Goal: Task Accomplishment & Management: Manage account settings

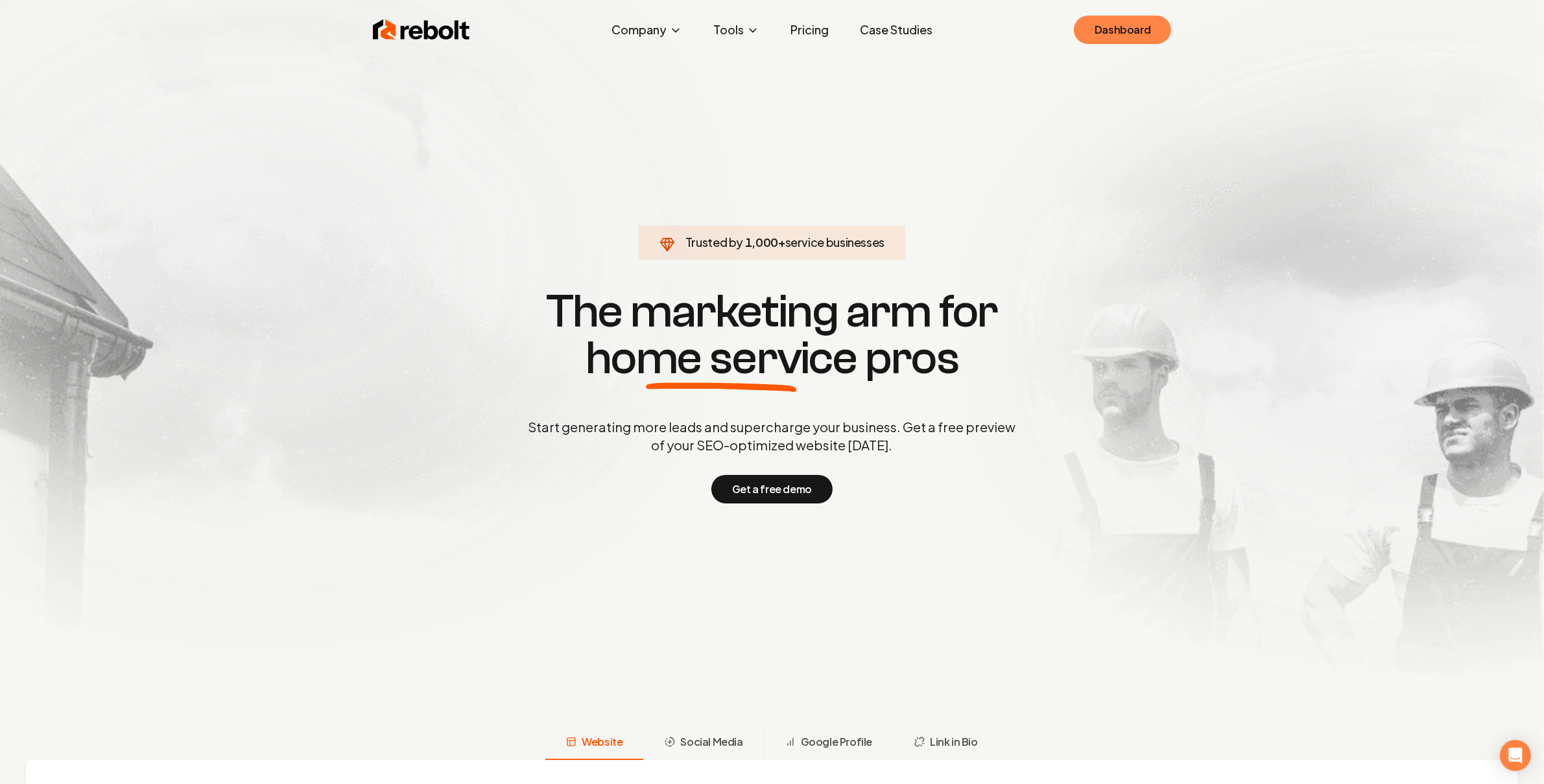
click at [1124, 33] on link "Dashboard" at bounding box center [1122, 30] width 97 height 28
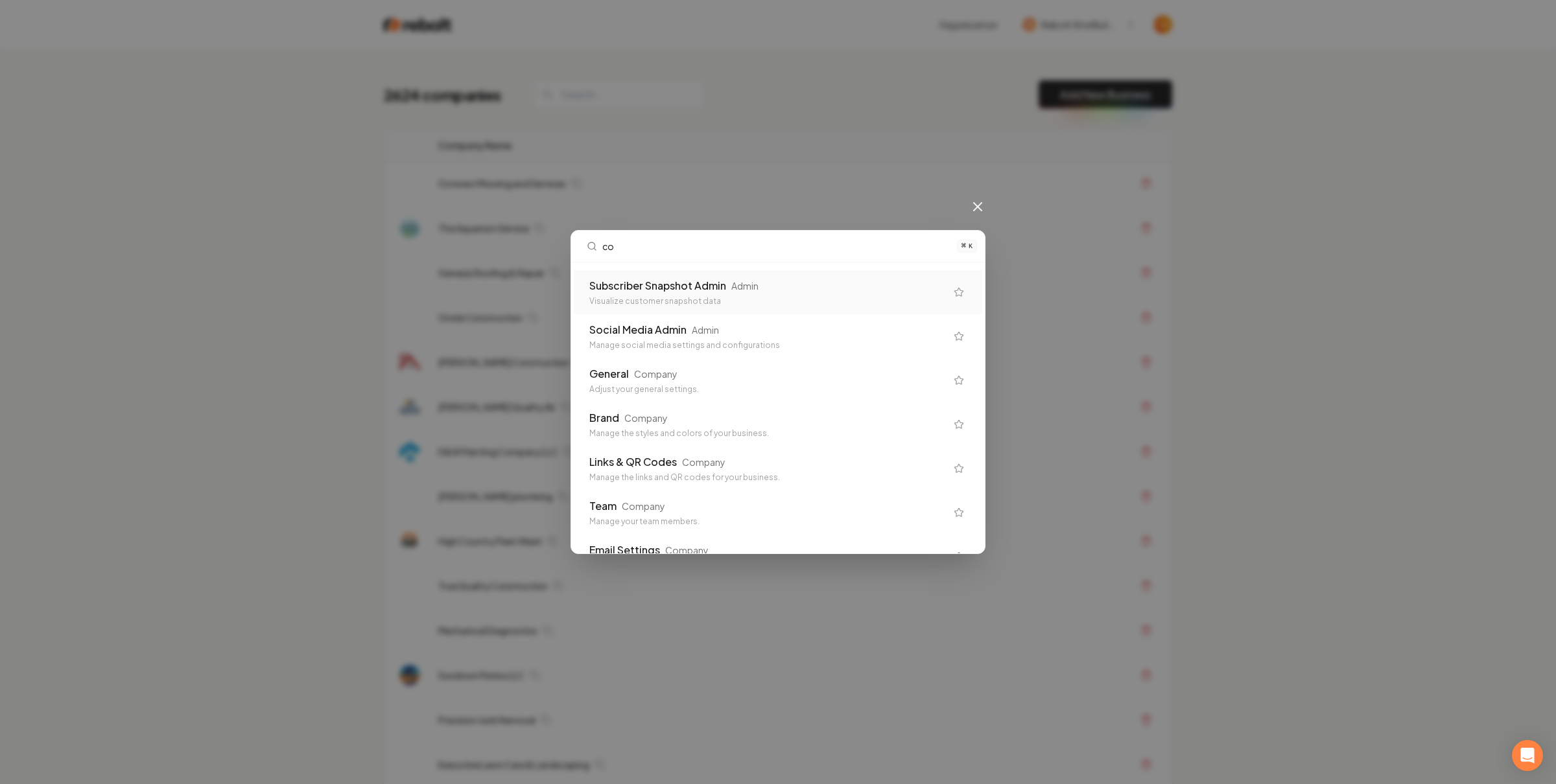
type input "col"
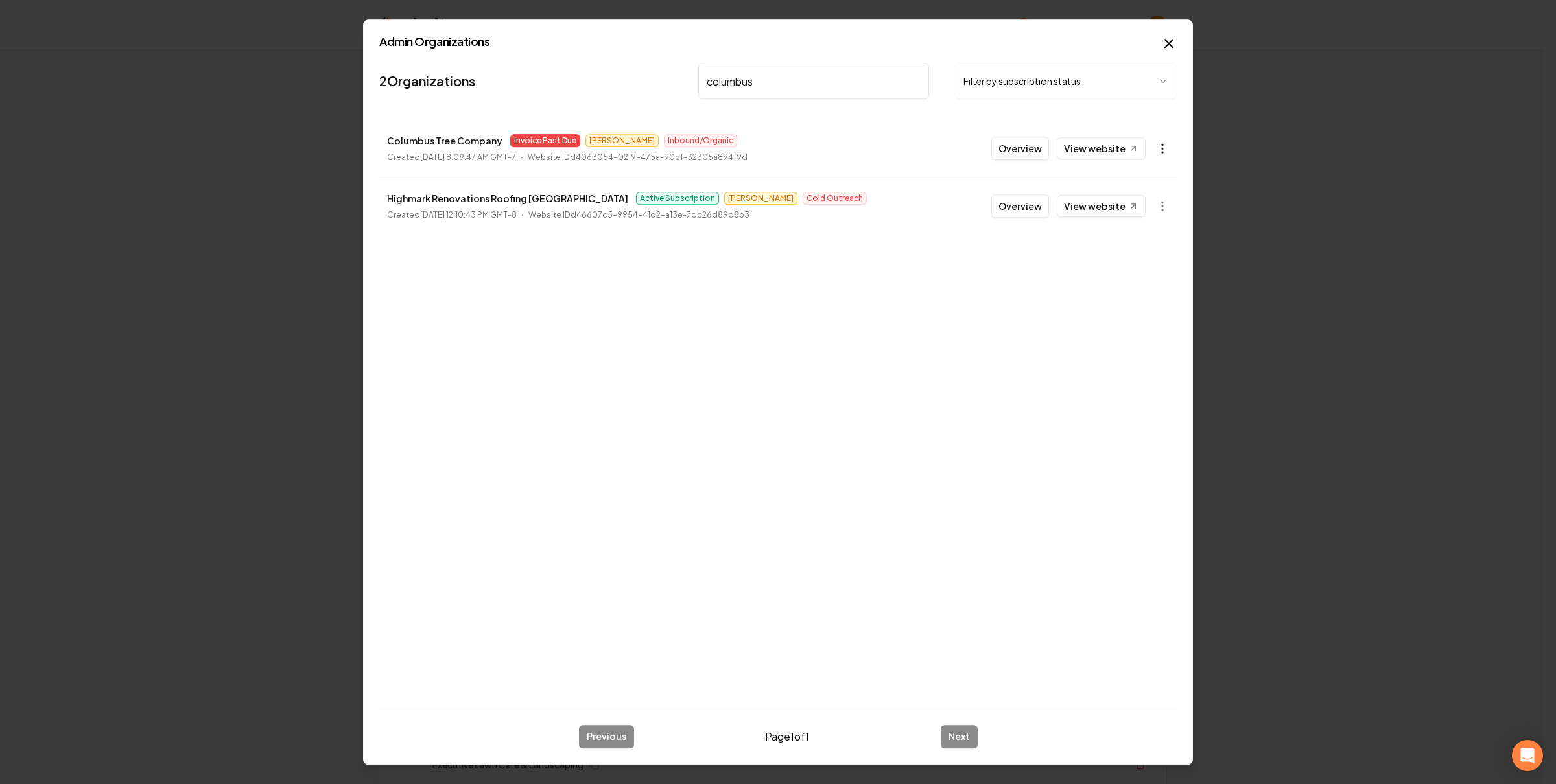
type input "columbus"
click at [1157, 149] on body "Organization Rebolt Site Builder 2624 companies Add New Business Logo Company N…" at bounding box center [772, 392] width 1544 height 784
click at [1151, 254] on link "View in Stripe" at bounding box center [1131, 261] width 82 height 21
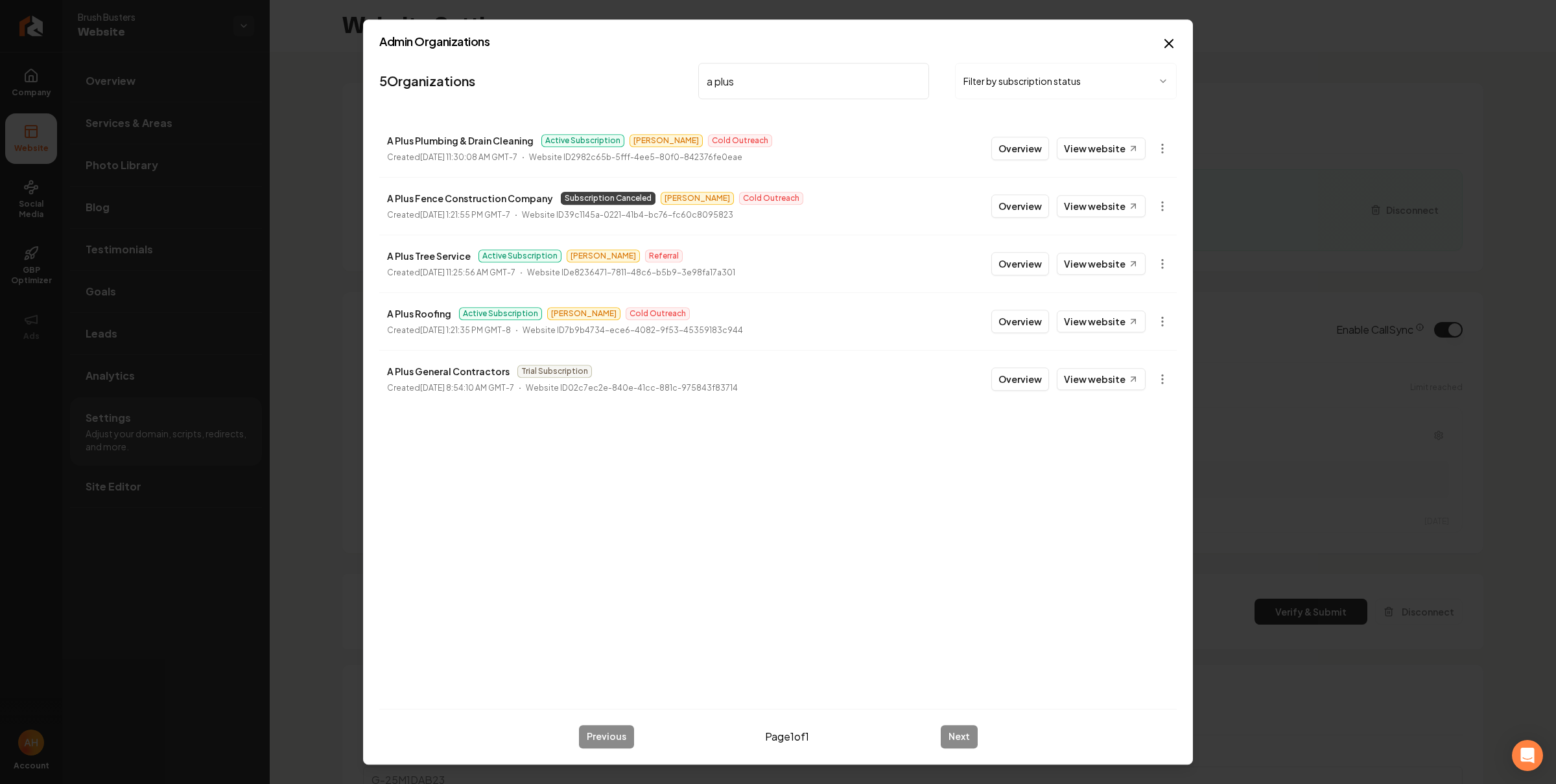
scroll to position [283, 0]
click at [746, 73] on input "a plus" at bounding box center [814, 80] width 231 height 36
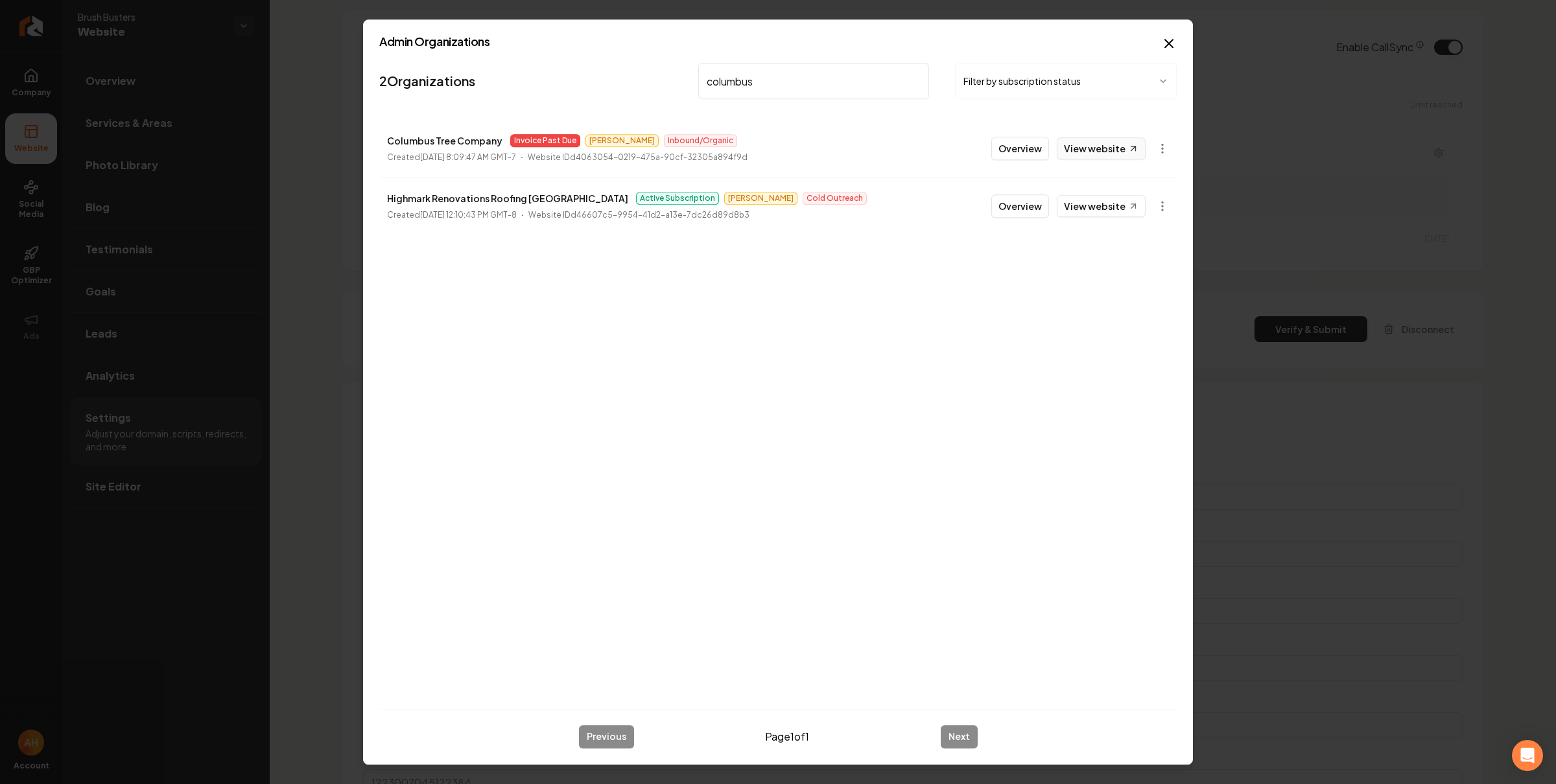
type input "columbus"
click at [1083, 149] on link "View website" at bounding box center [1101, 148] width 89 height 22
click at [1037, 139] on button "Overview" at bounding box center [1020, 148] width 58 height 23
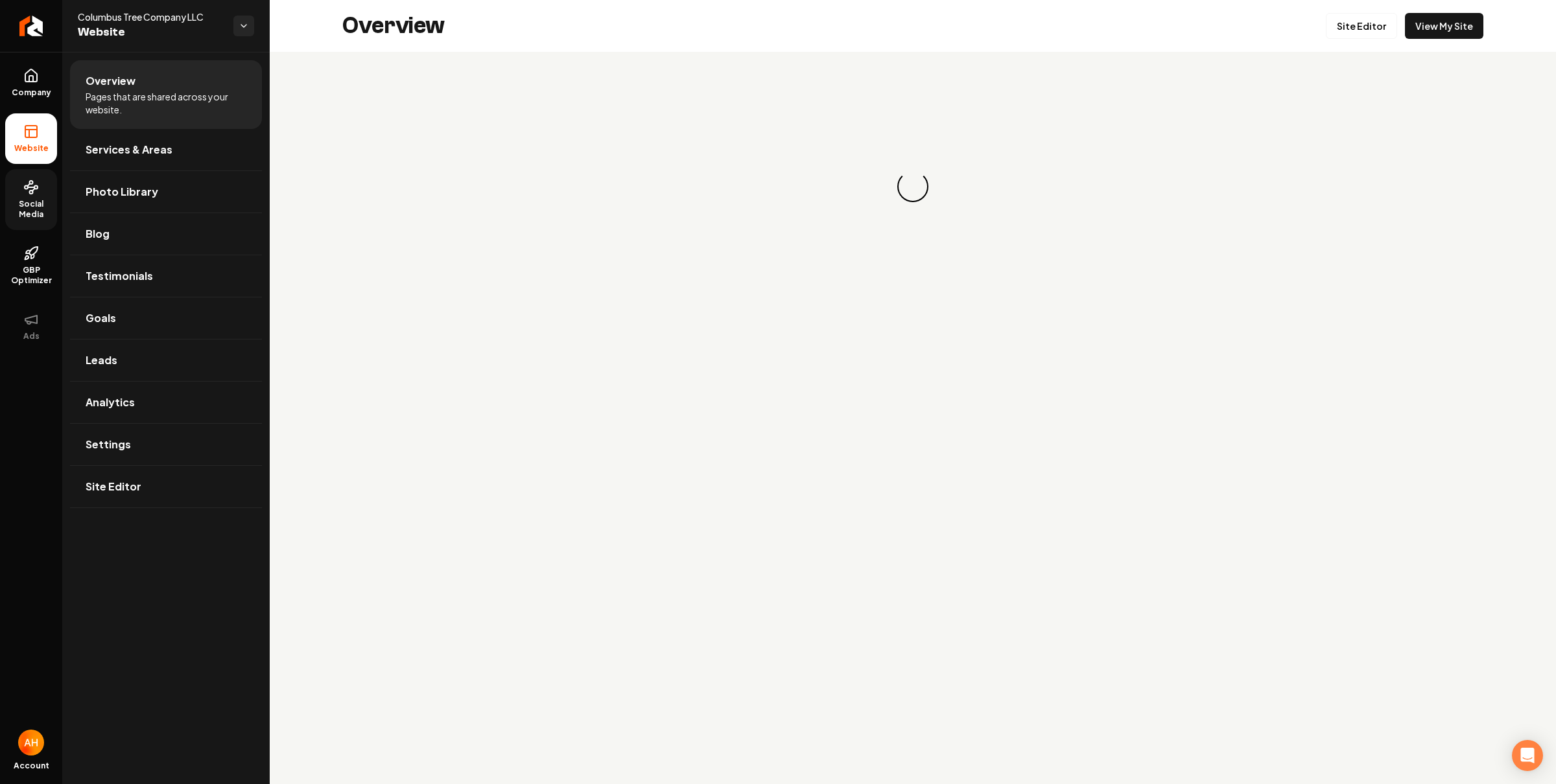
click at [24, 205] on span "Social Media" at bounding box center [31, 209] width 52 height 21
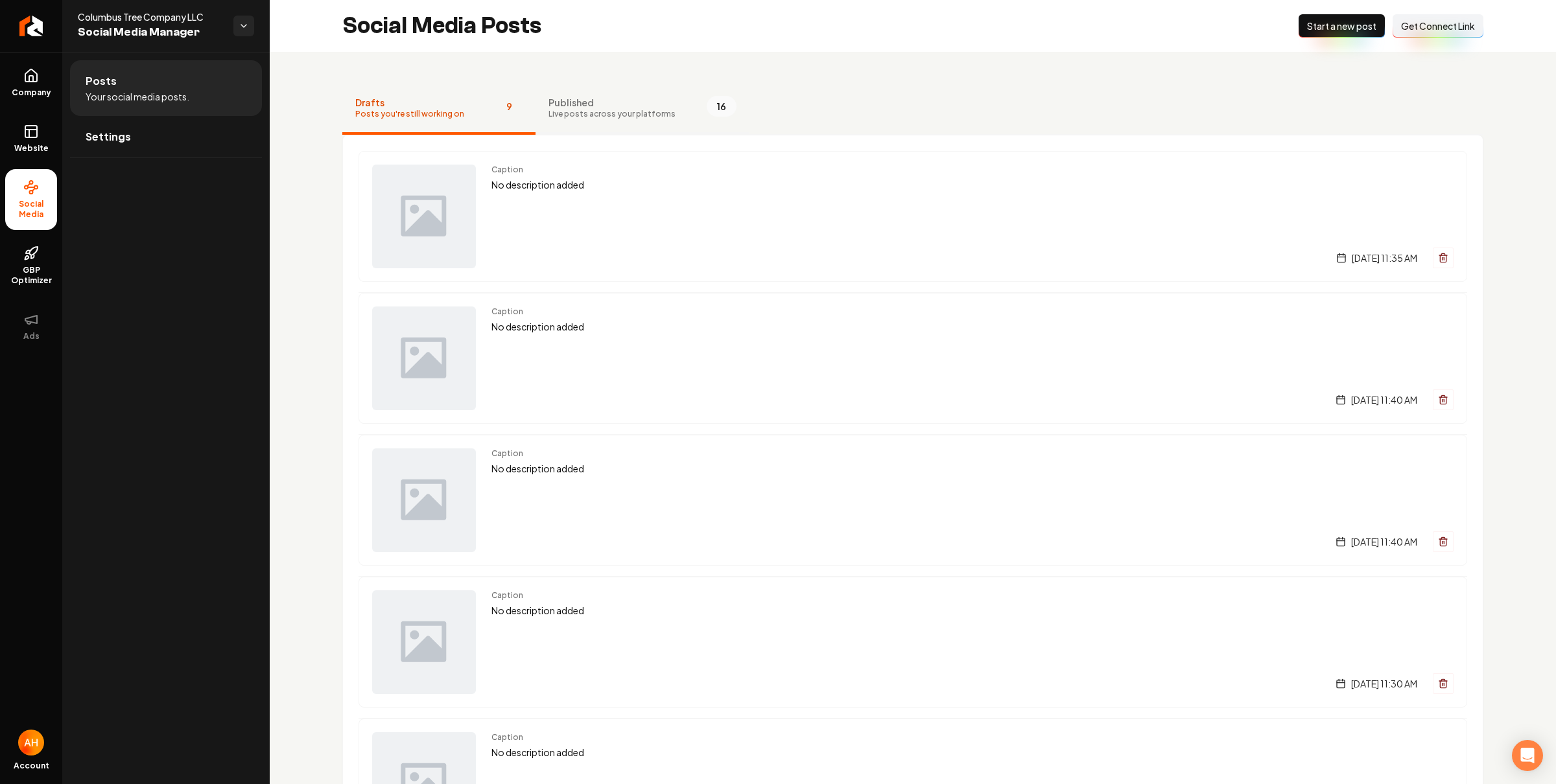
click at [573, 99] on span "Published" at bounding box center [612, 102] width 127 height 13
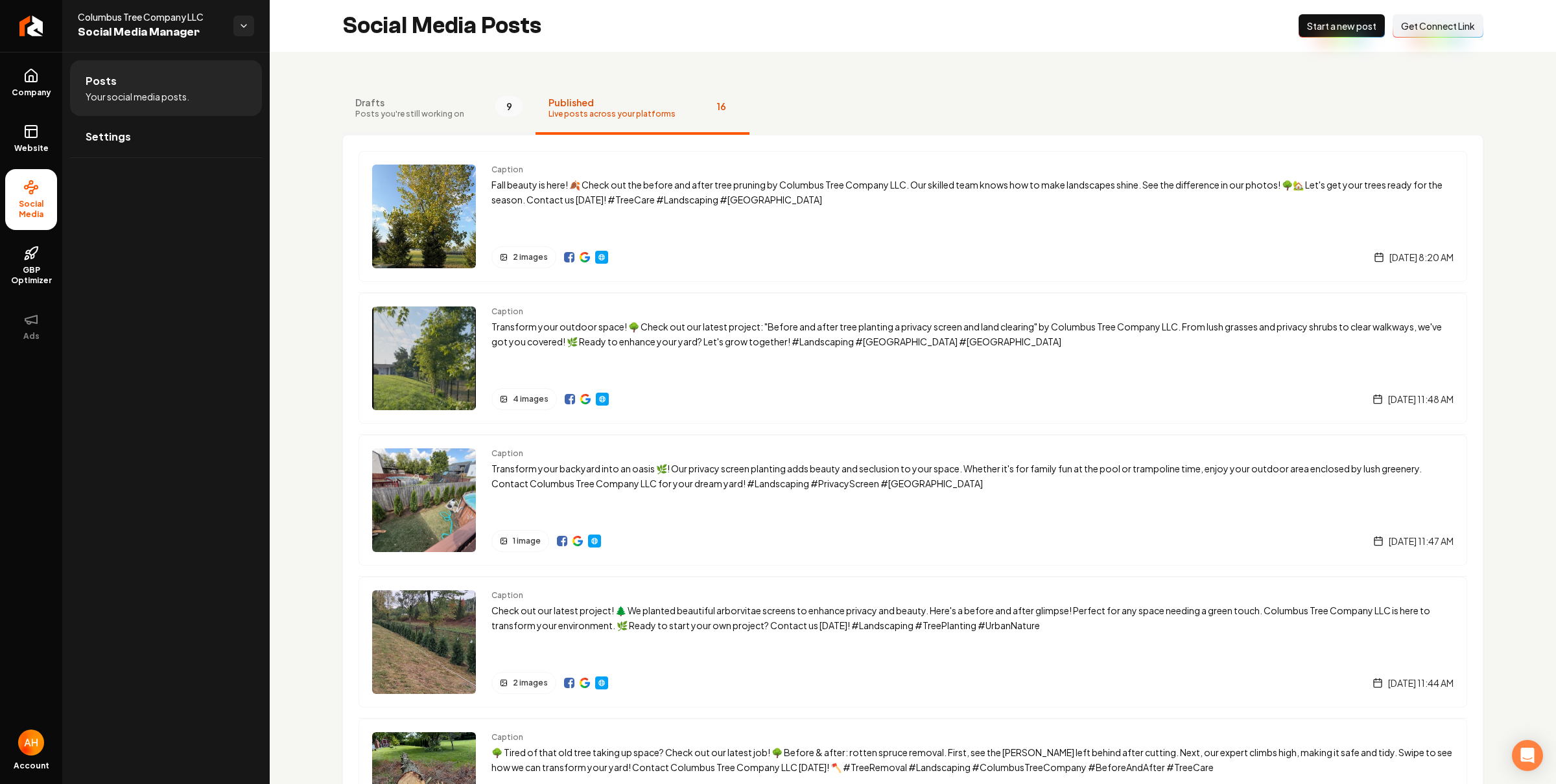
click at [437, 113] on span "Posts you're still working on" at bounding box center [410, 114] width 109 height 11
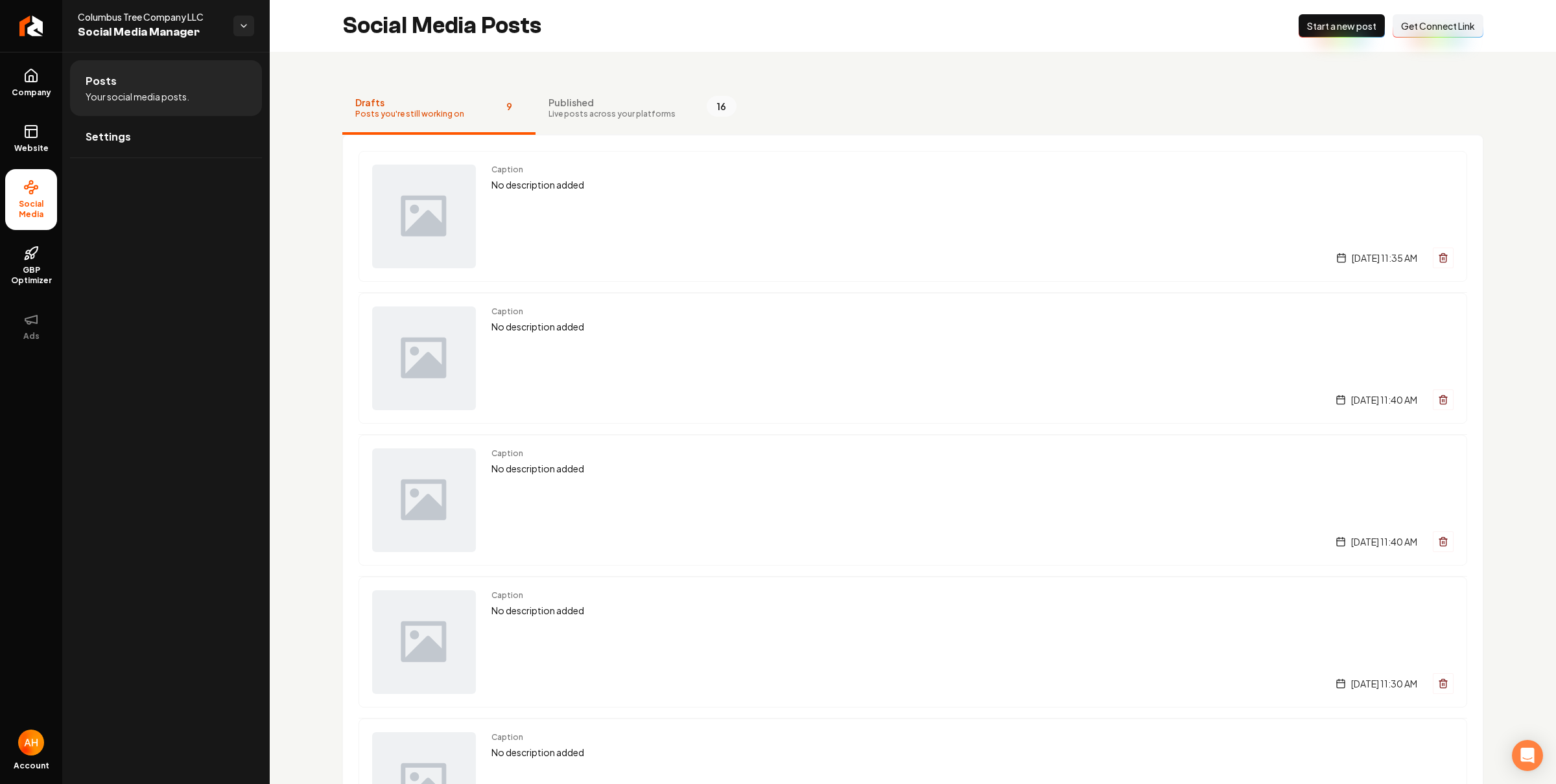
click at [804, 26] on div "Social Media Posts New Post Start a new post Connect Link Get Connect Link" at bounding box center [912, 26] width 1286 height 52
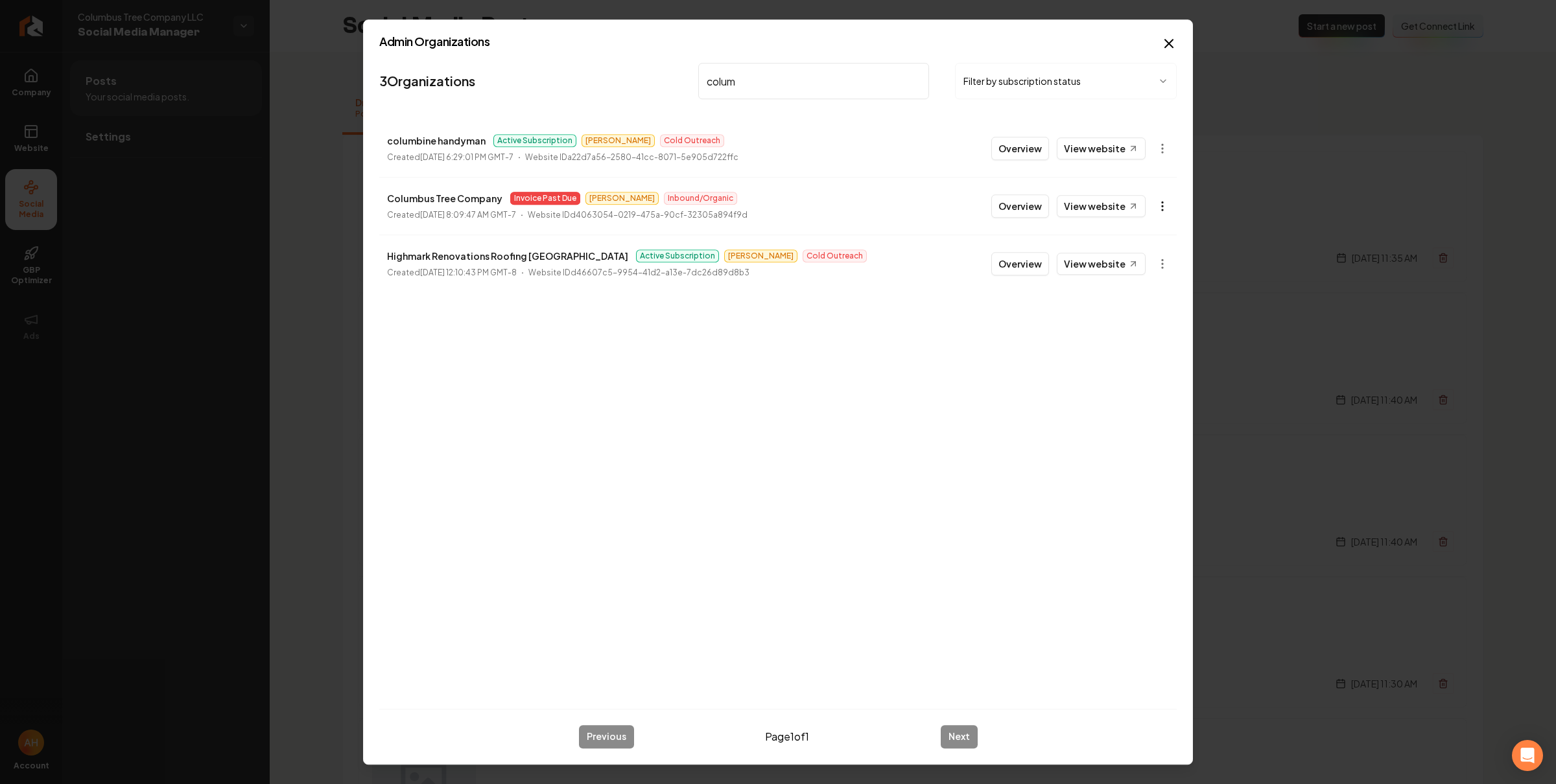
type input "colum"
click at [1157, 212] on body "Company Website Social Media GBP Optimizer Ads Account Columbus Tree Company LL…" at bounding box center [778, 392] width 1556 height 784
click at [1126, 321] on link "View in Stripe" at bounding box center [1131, 318] width 82 height 21
click at [1016, 204] on button "Overview" at bounding box center [1020, 206] width 58 height 23
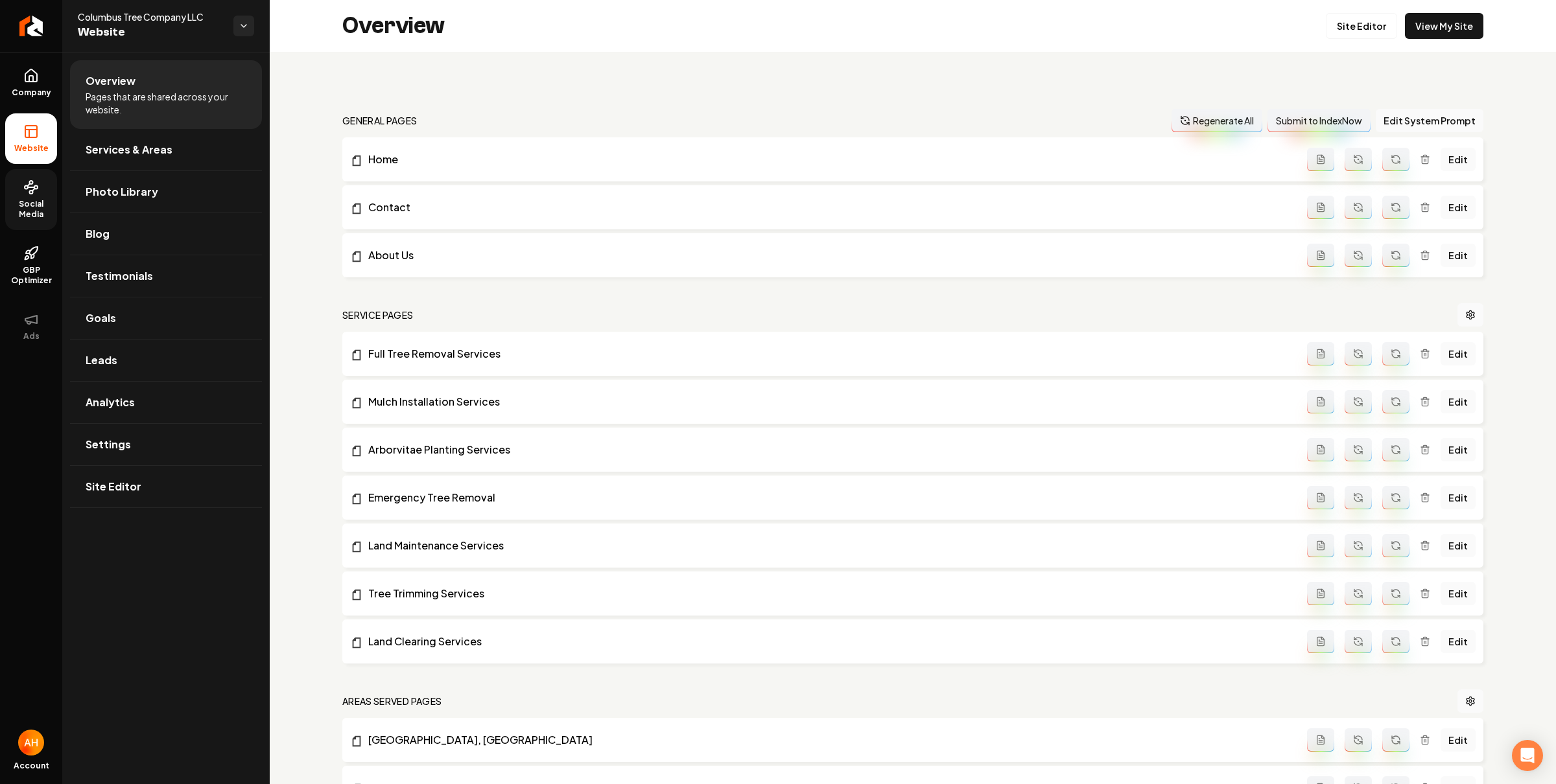
click at [27, 196] on link "Social Media" at bounding box center [31, 200] width 52 height 61
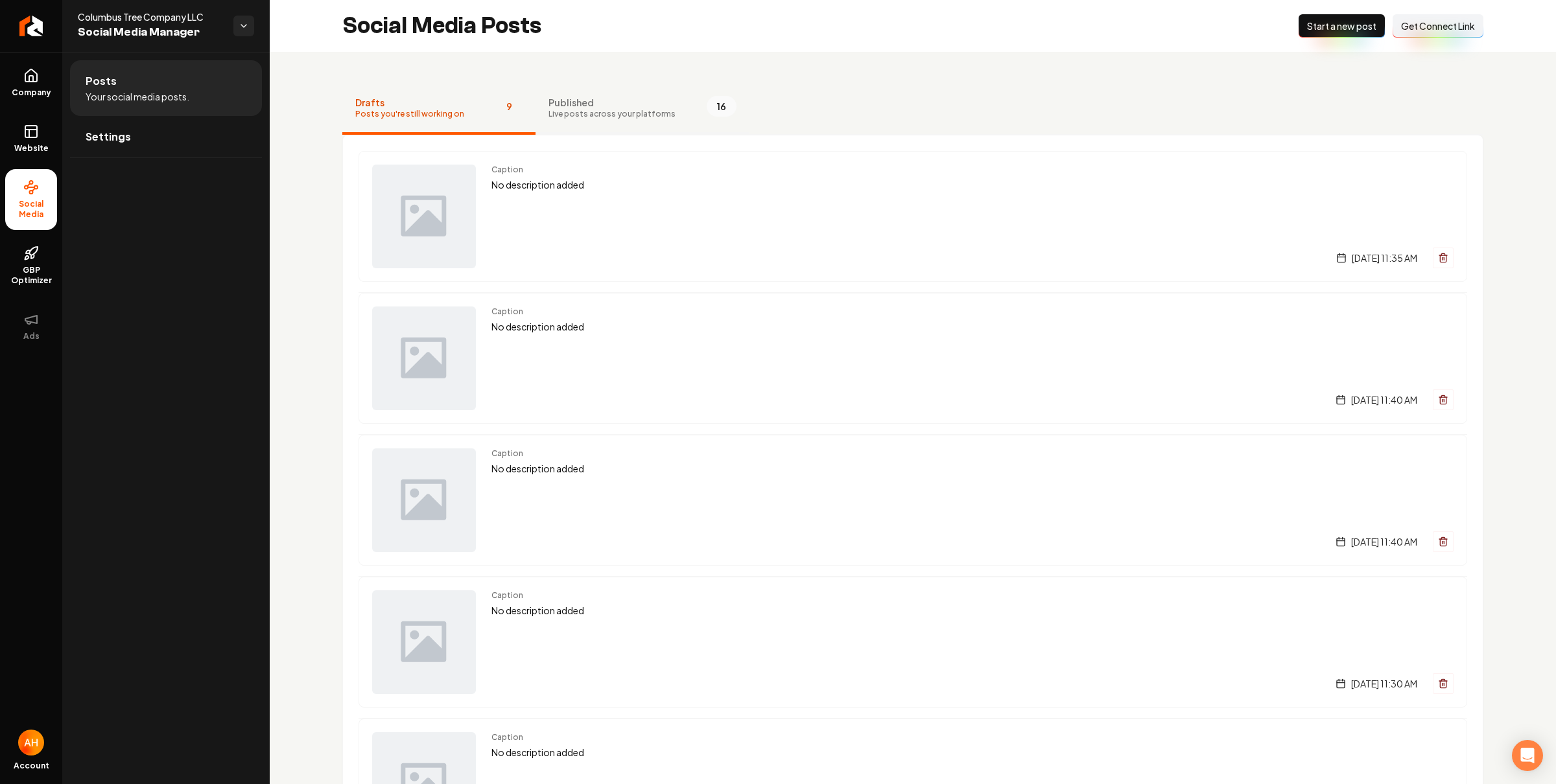
click at [621, 87] on button "Published Live posts across your platforms 16" at bounding box center [642, 109] width 214 height 52
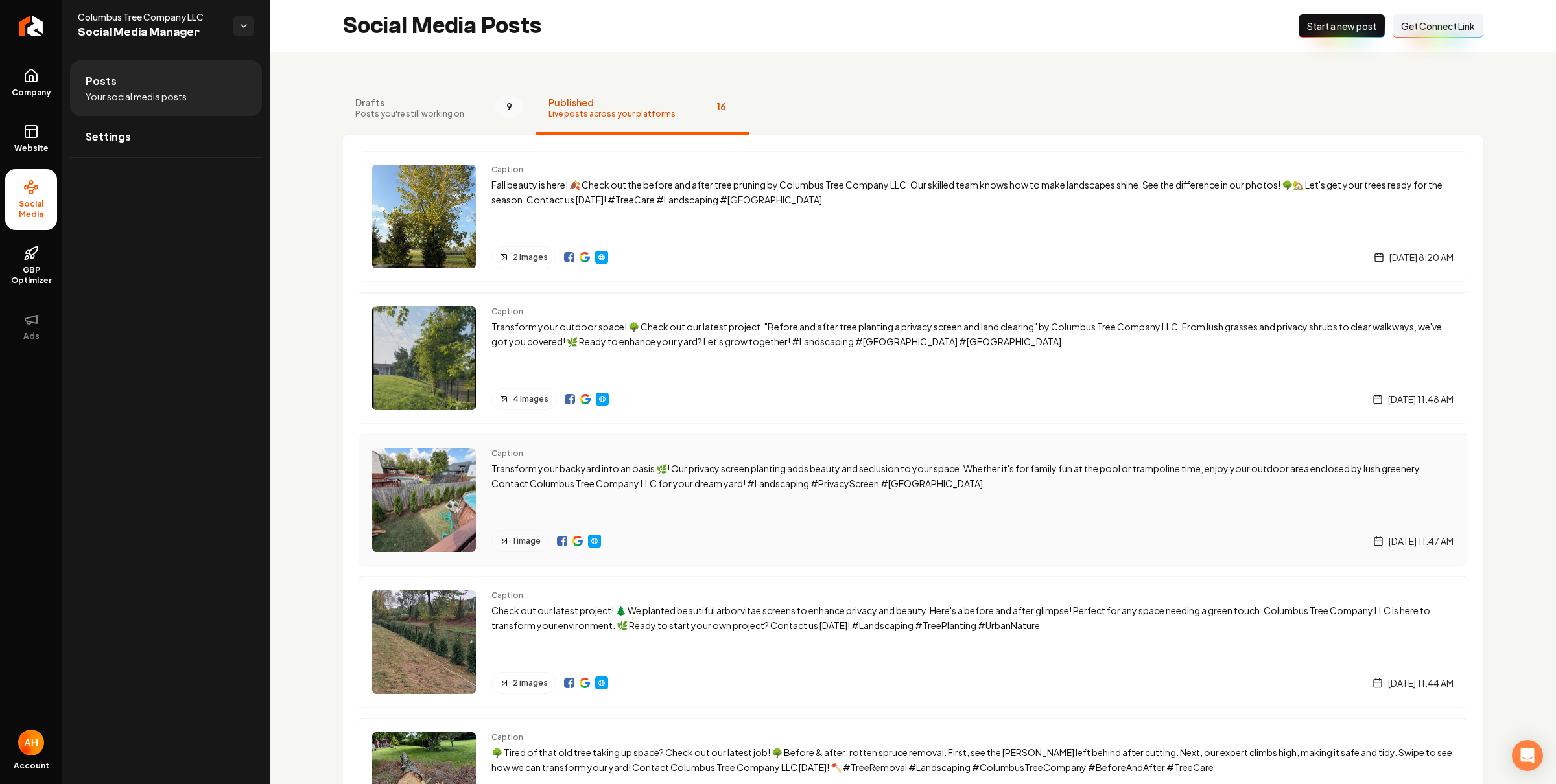
scroll to position [271, 0]
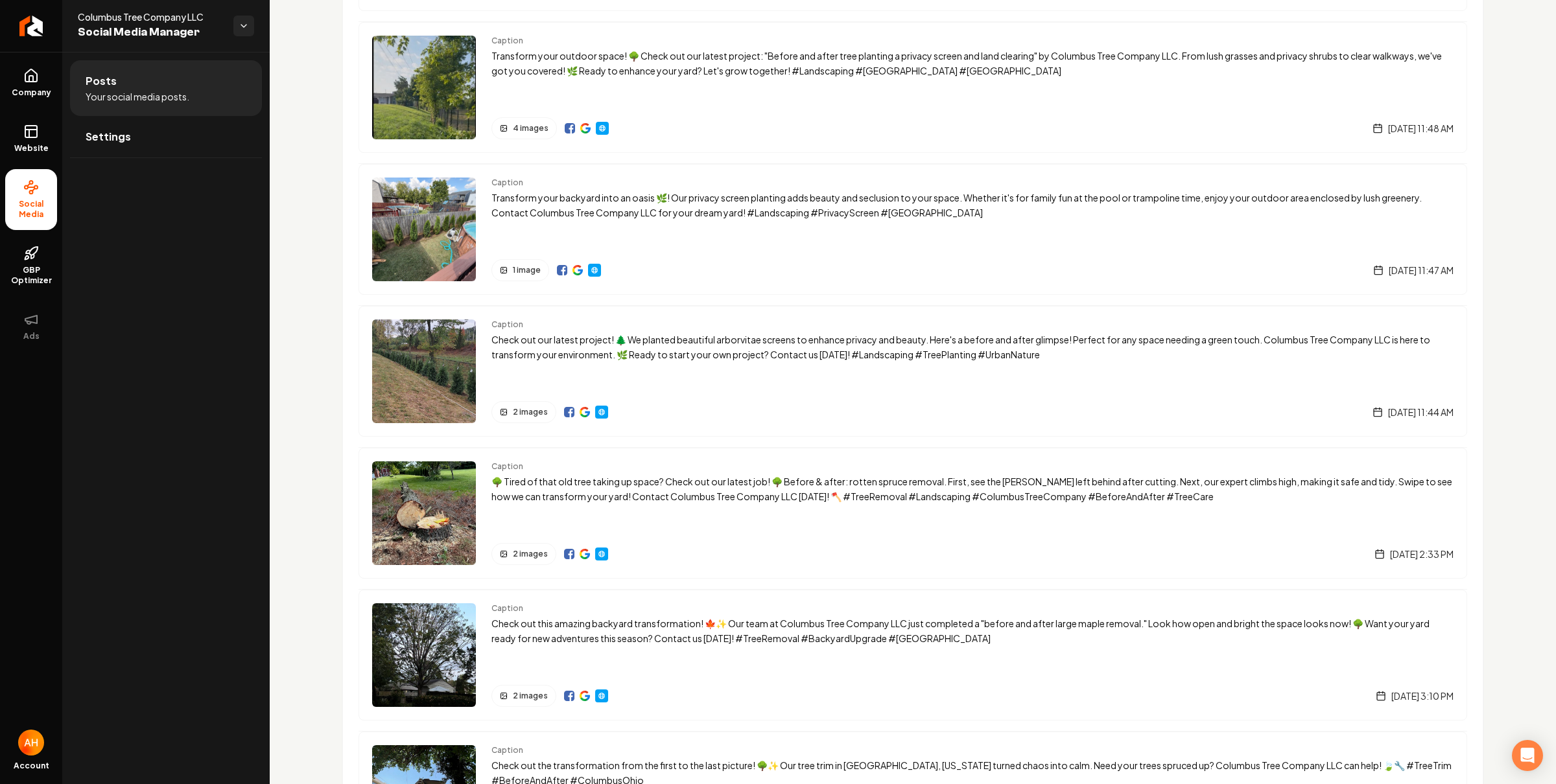
drag, startPoint x: 350, startPoint y: 130, endPoint x: 325, endPoint y: 145, distance: 29.2
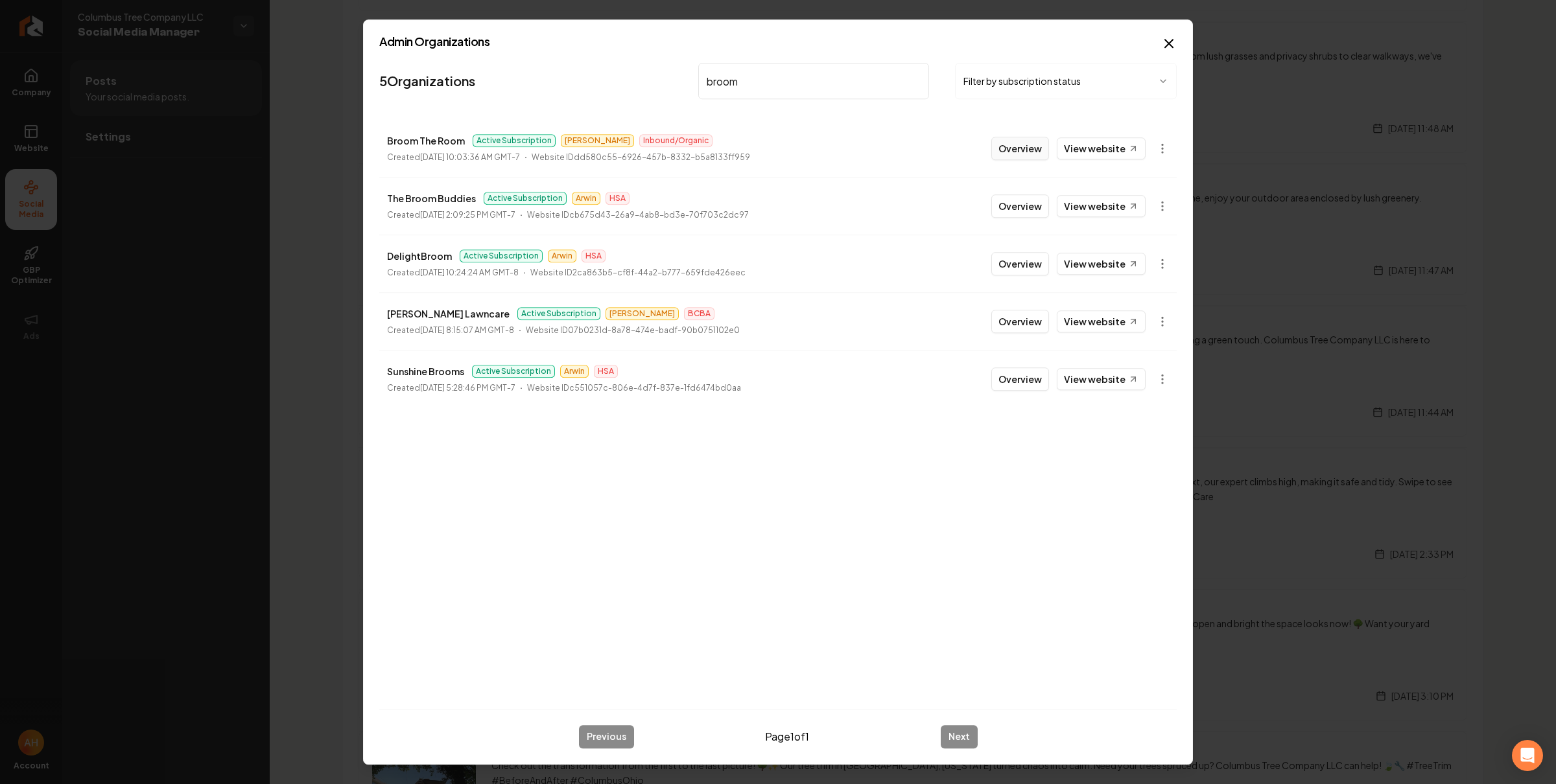
type input "broom"
click at [1006, 147] on button "Overview" at bounding box center [1020, 148] width 58 height 23
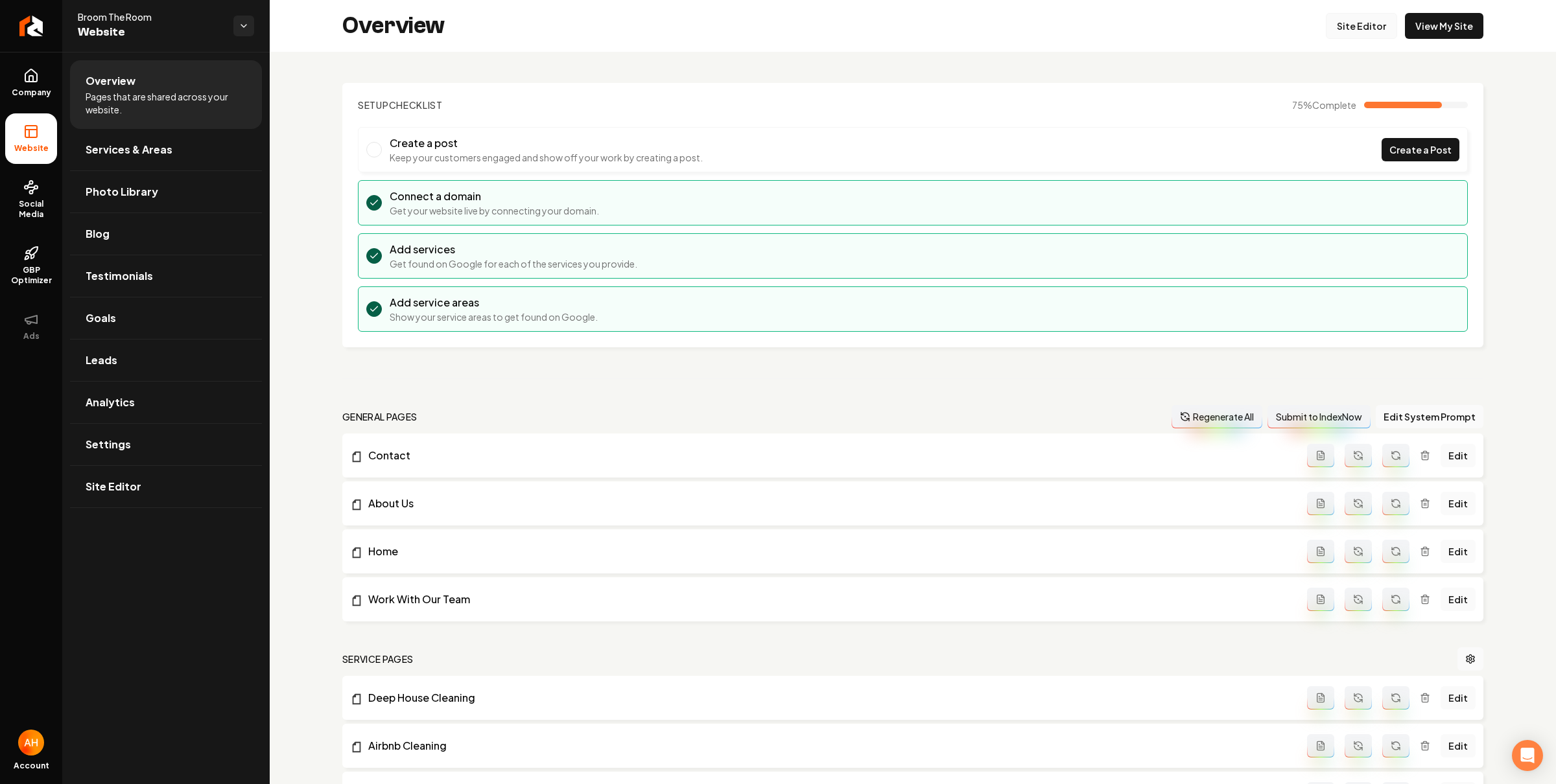
click at [1387, 32] on link "Site Editor" at bounding box center [1361, 26] width 71 height 26
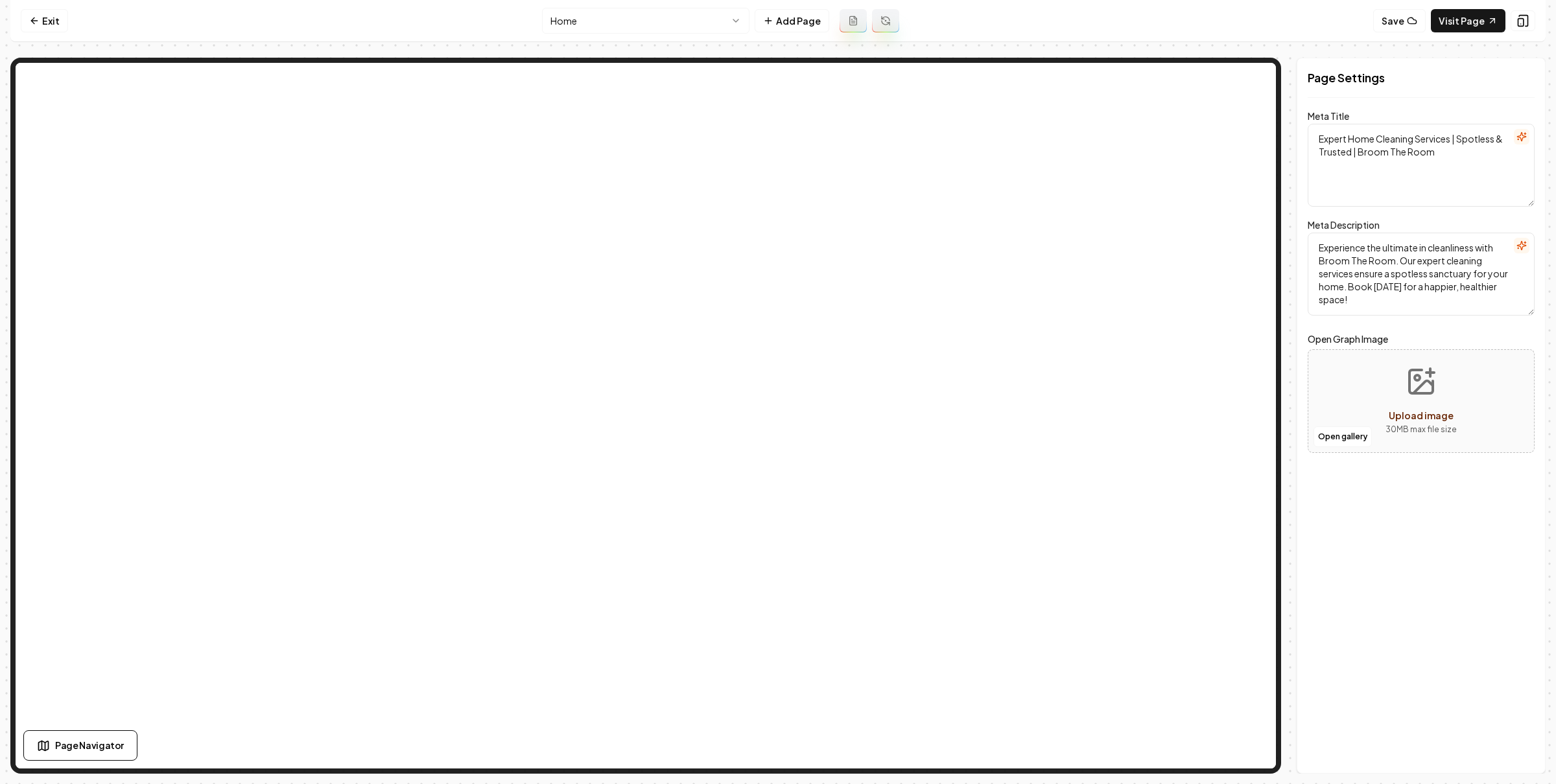
click at [727, 33] on html "Computer Required This feature is only available on a computer. Please switch t…" at bounding box center [778, 392] width 1556 height 784
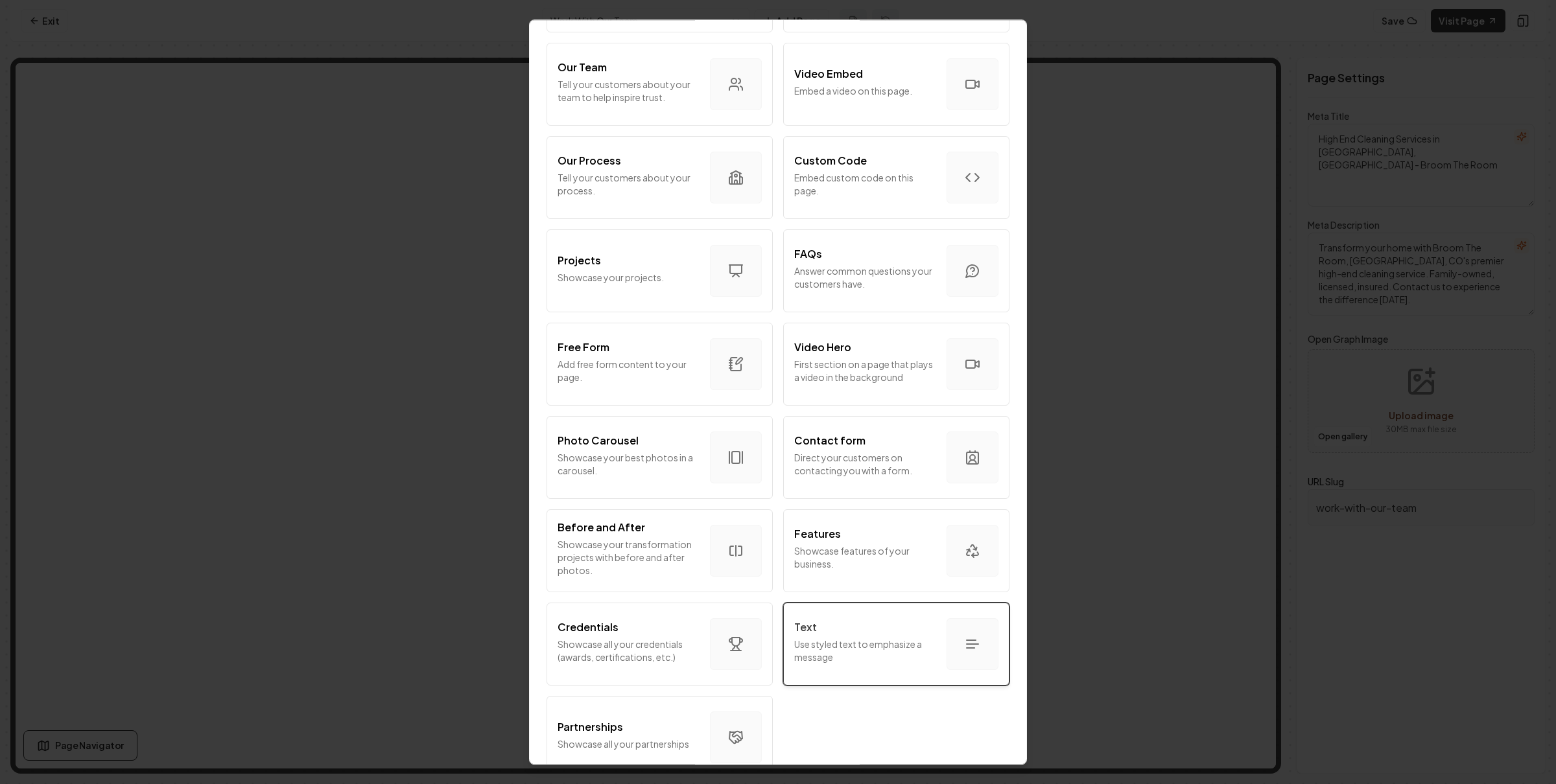
scroll to position [480, 0]
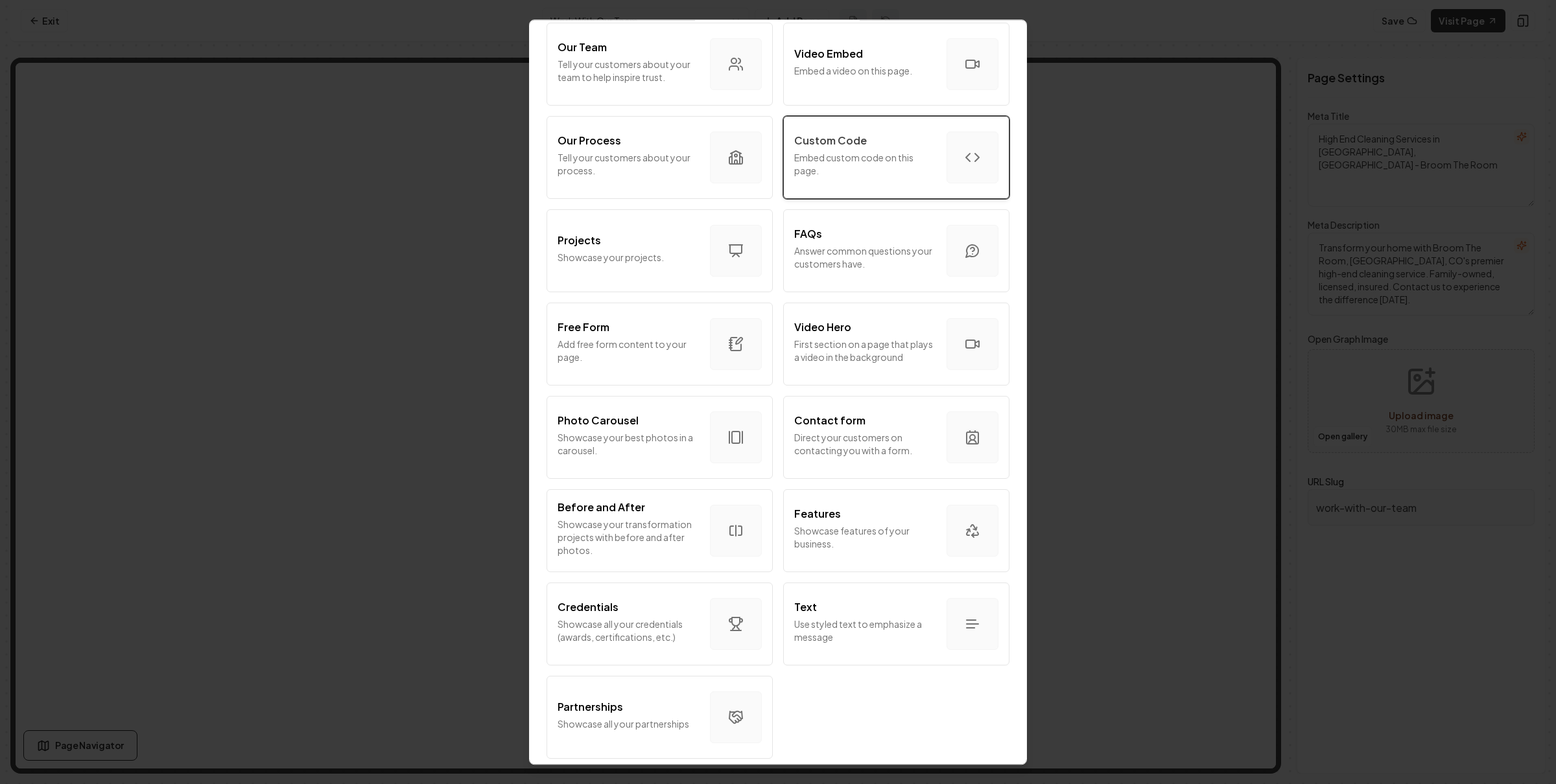
click at [892, 151] on p "Embed custom code on this page." at bounding box center [865, 163] width 142 height 26
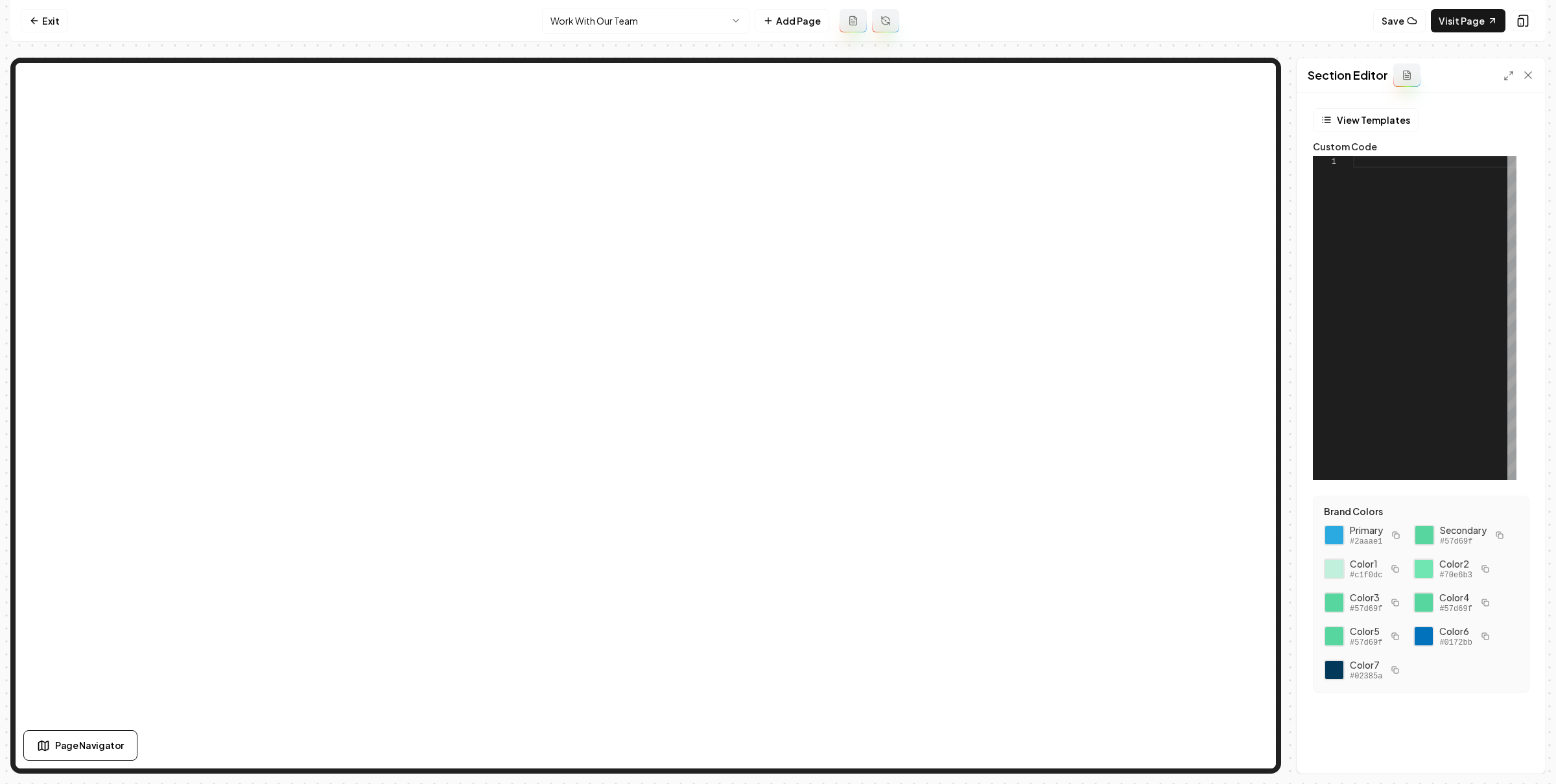
click at [1410, 203] on div at bounding box center [1435, 318] width 164 height 324
click at [1508, 753] on button "Save" at bounding box center [1515, 751] width 38 height 23
type textarea "**********"
click at [1465, 31] on link "Visit Page" at bounding box center [1468, 21] width 75 height 23
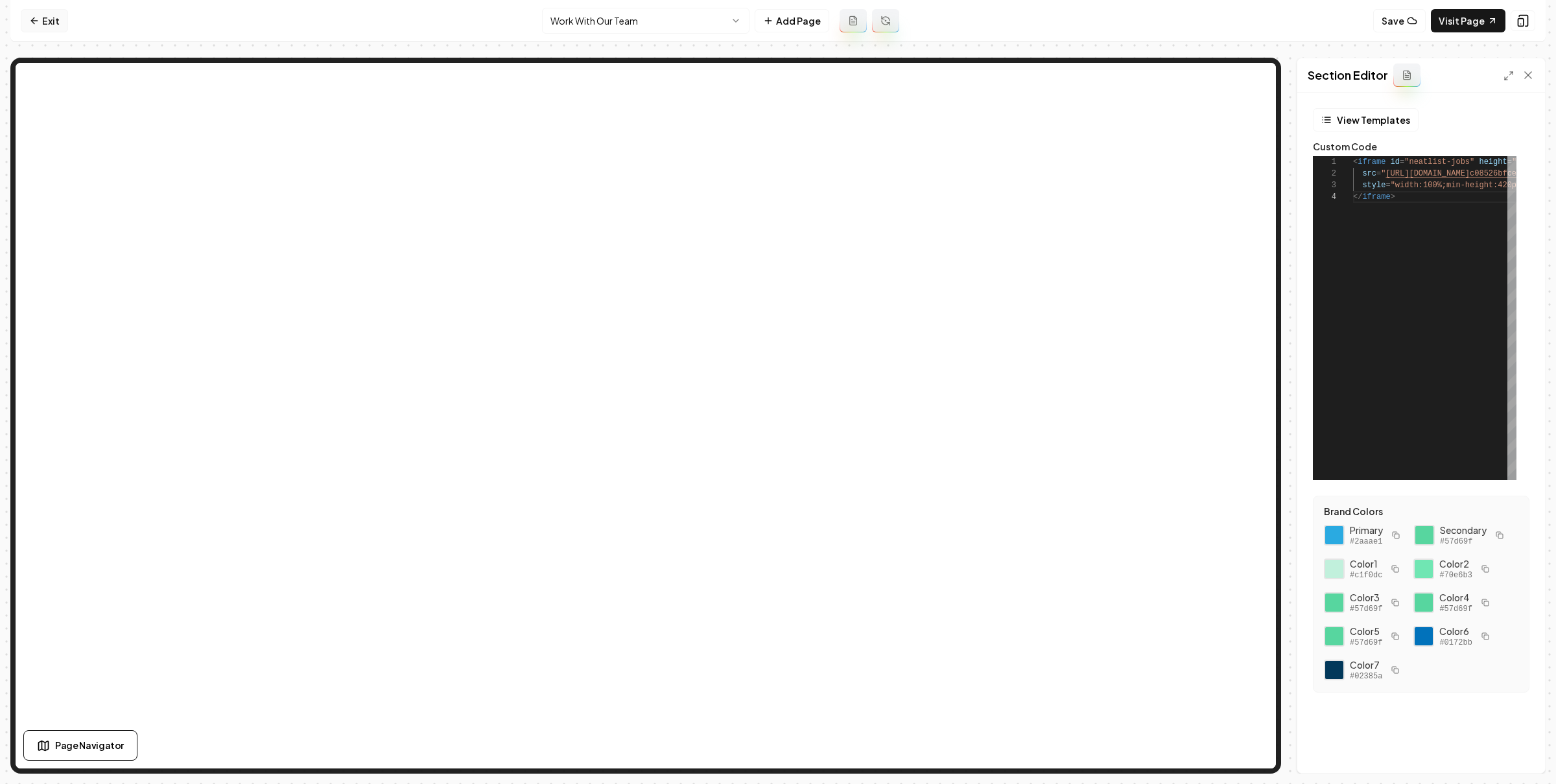
click at [37, 20] on icon at bounding box center [34, 21] width 11 height 11
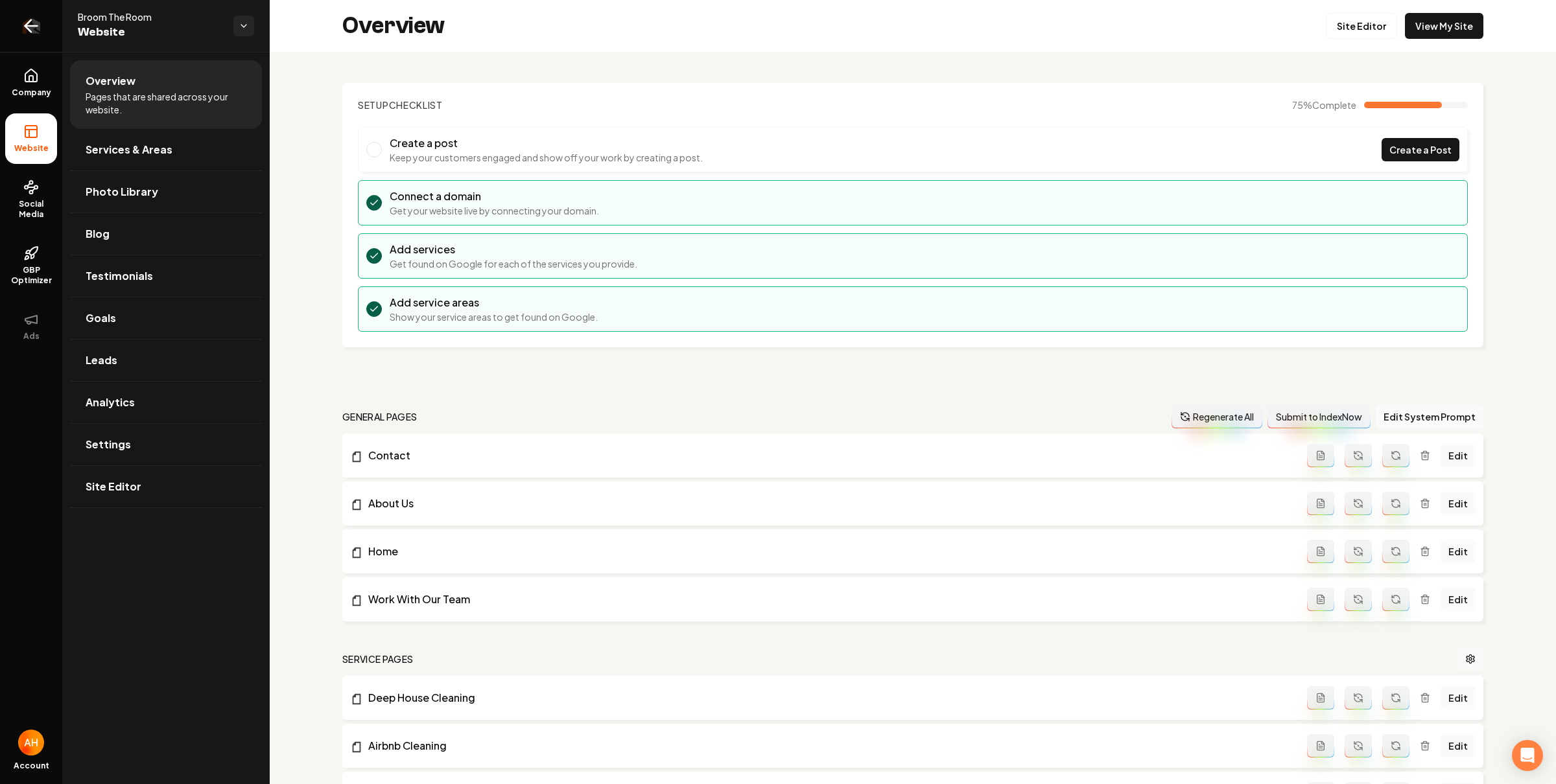
click at [23, 15] on link "Return to dashboard" at bounding box center [31, 26] width 63 height 52
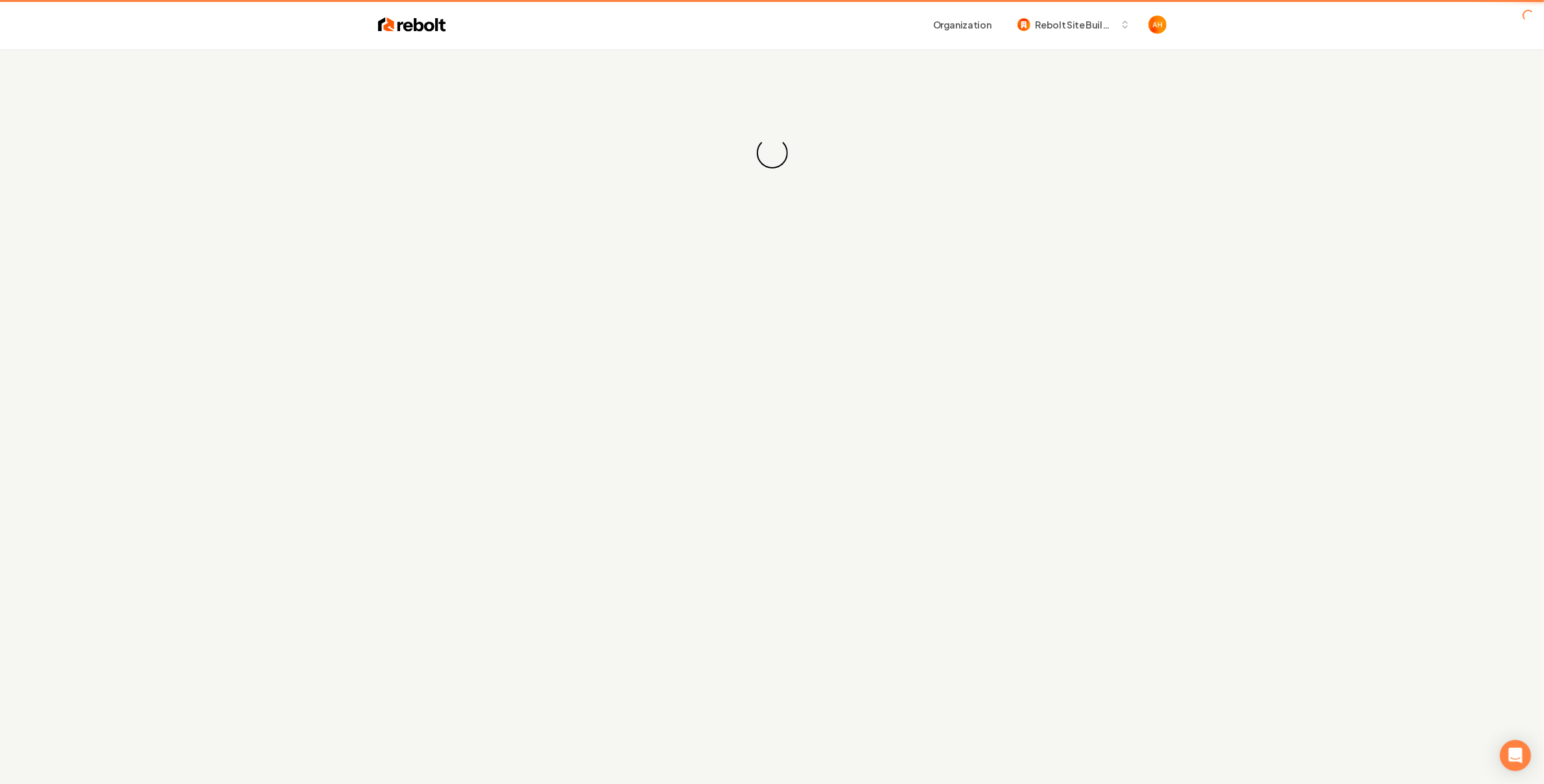
click at [266, 45] on header "Organization Rebolt Site Builder" at bounding box center [772, 24] width 1544 height 49
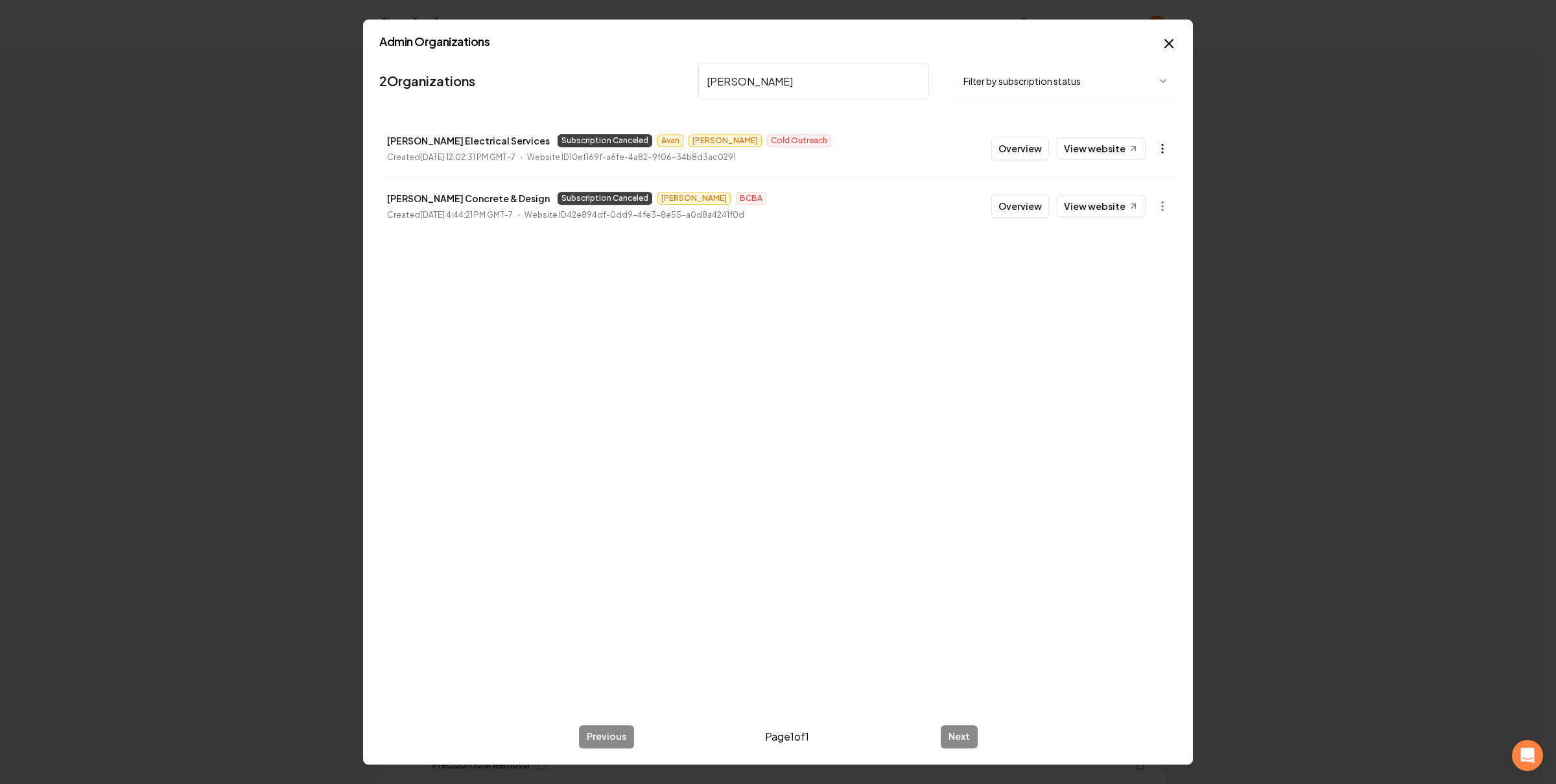
click at [1163, 160] on body "Organization Rebolt Site Builder 2624 companies Add New Business Logo Company N…" at bounding box center [772, 392] width 1544 height 784
click at [1126, 257] on link "View in Stripe" at bounding box center [1131, 261] width 82 height 21
click at [1131, 150] on icon at bounding box center [1133, 148] width 11 height 11
click at [1157, 151] on body "Organization Rebolt Site Builder 2624 companies Add New Business Logo Company N…" at bounding box center [772, 392] width 1544 height 784
click at [1139, 321] on div "Enable Site" at bounding box center [1131, 323] width 82 height 21
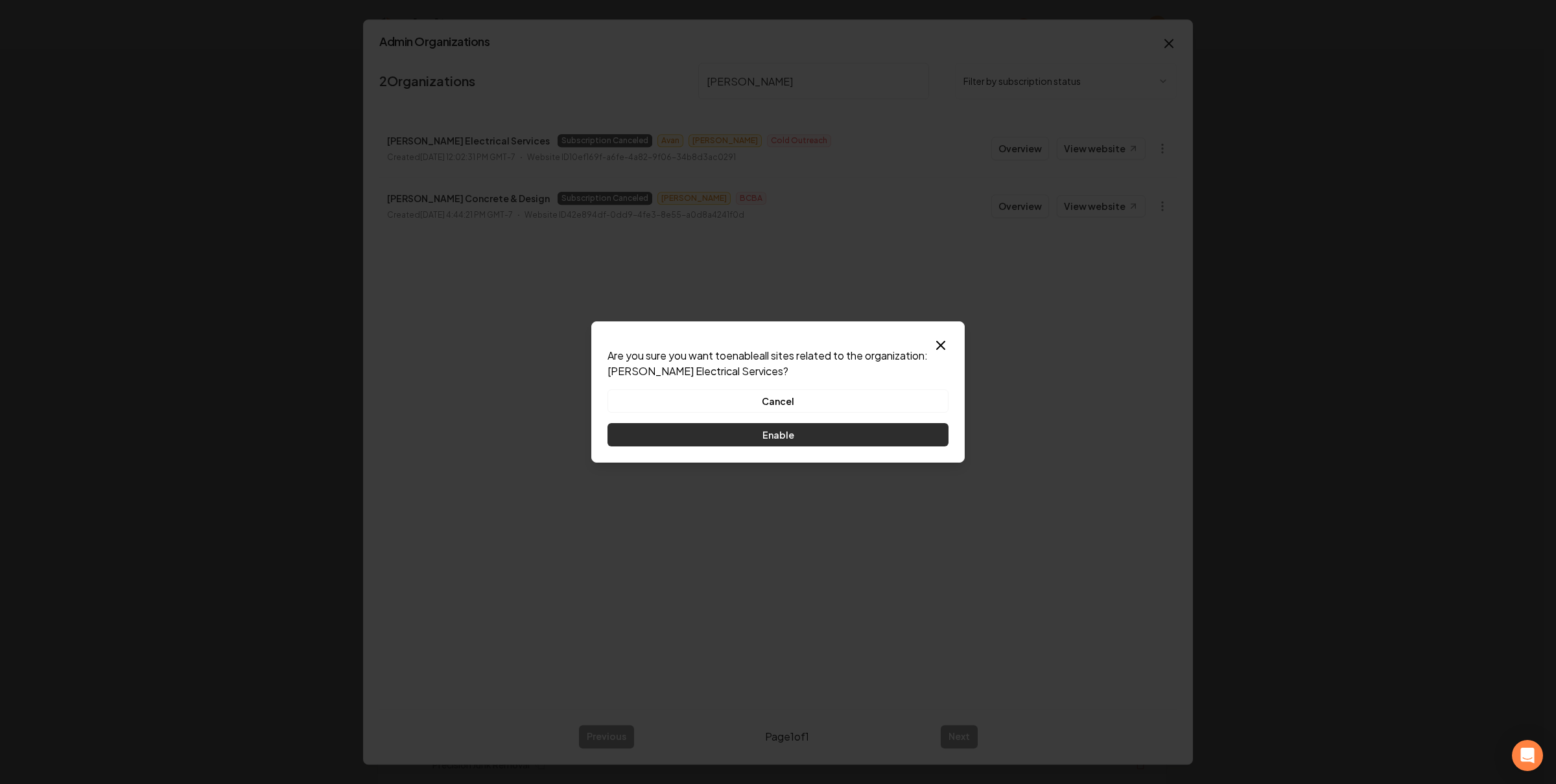
click at [857, 429] on button "Enable" at bounding box center [778, 434] width 341 height 23
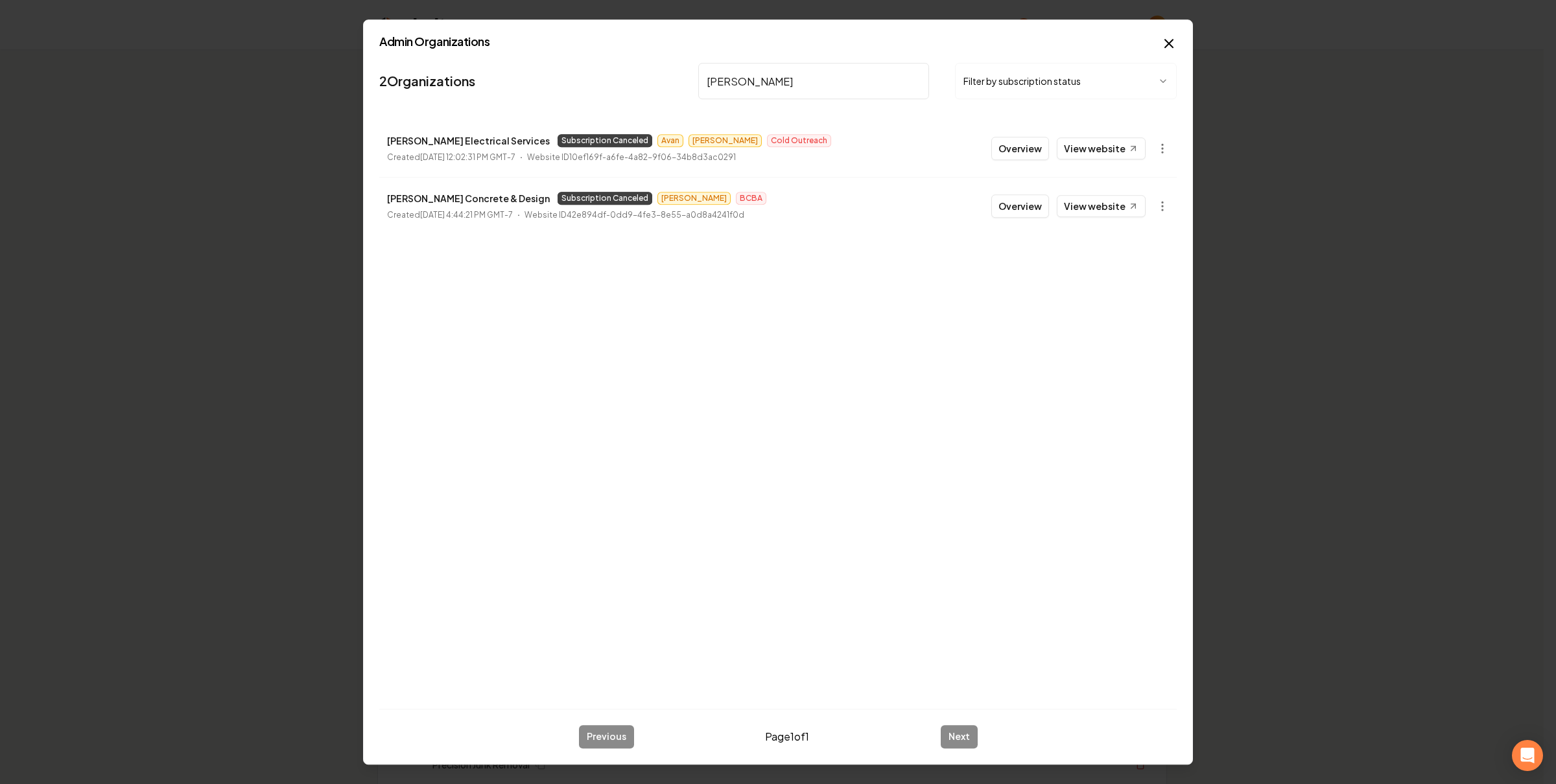
click at [455, 43] on h2 "Admin Organizations" at bounding box center [777, 41] width 797 height 11
click at [766, 82] on input "ruiz" at bounding box center [814, 80] width 231 height 36
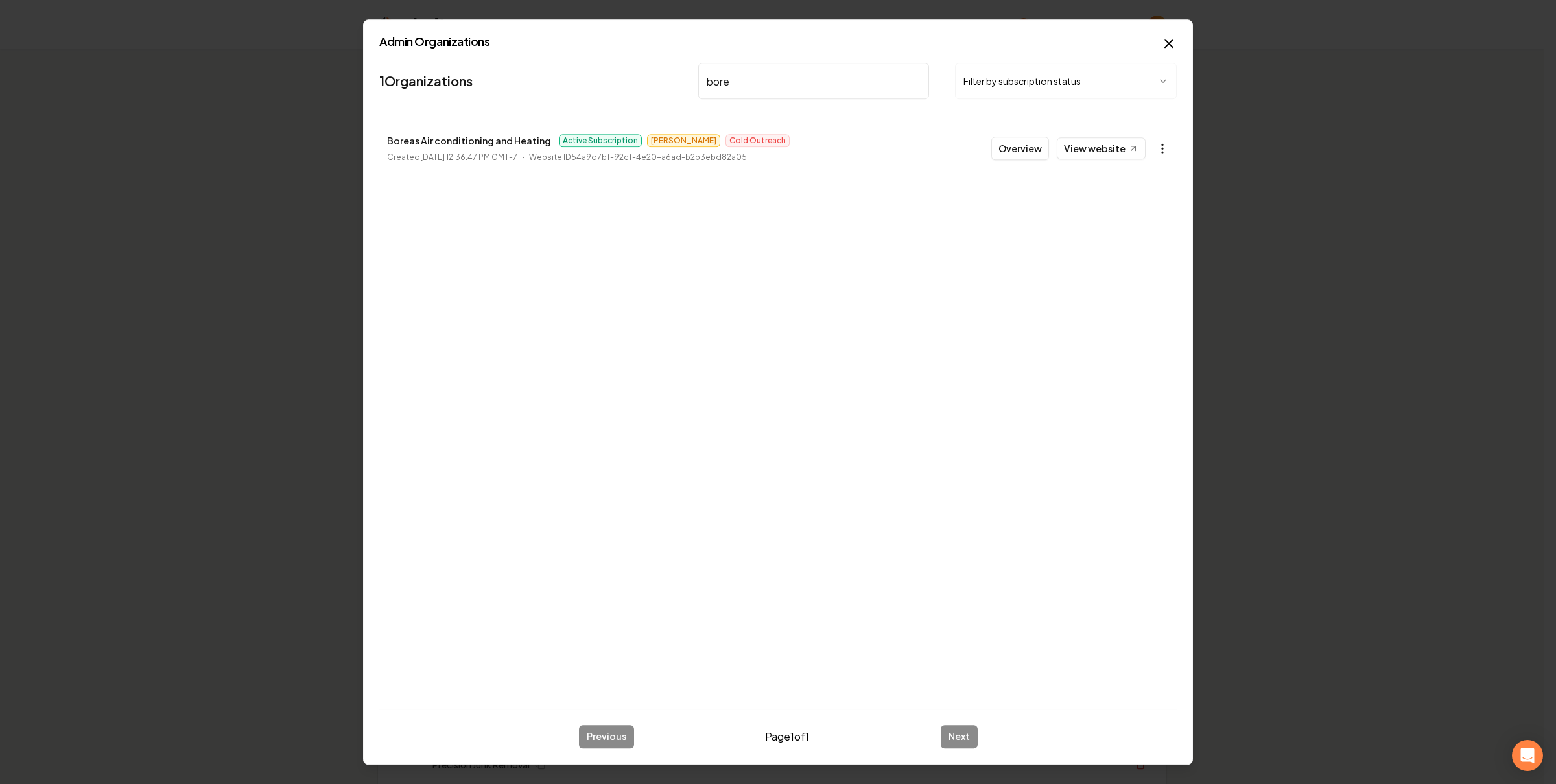
type input "bore"
click at [1153, 147] on body "Organization Rebolt Site Builder 2624 companies Add New Business Logo Company N…" at bounding box center [772, 392] width 1544 height 784
click at [1127, 257] on link "View in Stripe" at bounding box center [1131, 261] width 82 height 21
click at [1160, 153] on body "Organization Rebolt Site Builder 2624 companies Add New Business Logo Company N…" at bounding box center [772, 392] width 1544 height 784
click at [392, 137] on div at bounding box center [778, 392] width 1556 height 784
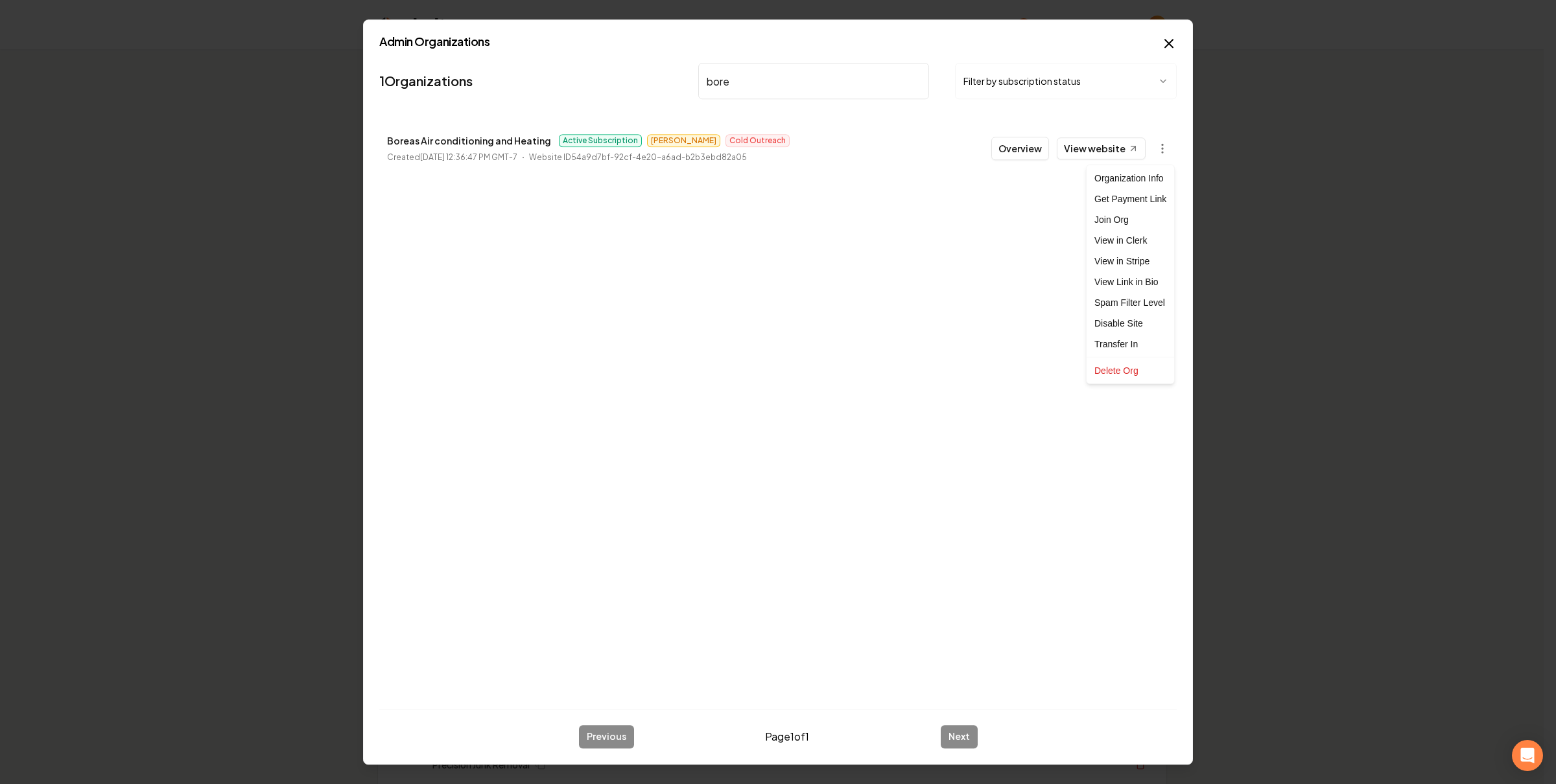
click at [392, 137] on div at bounding box center [778, 392] width 1556 height 784
click at [392, 137] on p "Boreas Air conditioning and Heating" at bounding box center [469, 141] width 164 height 16
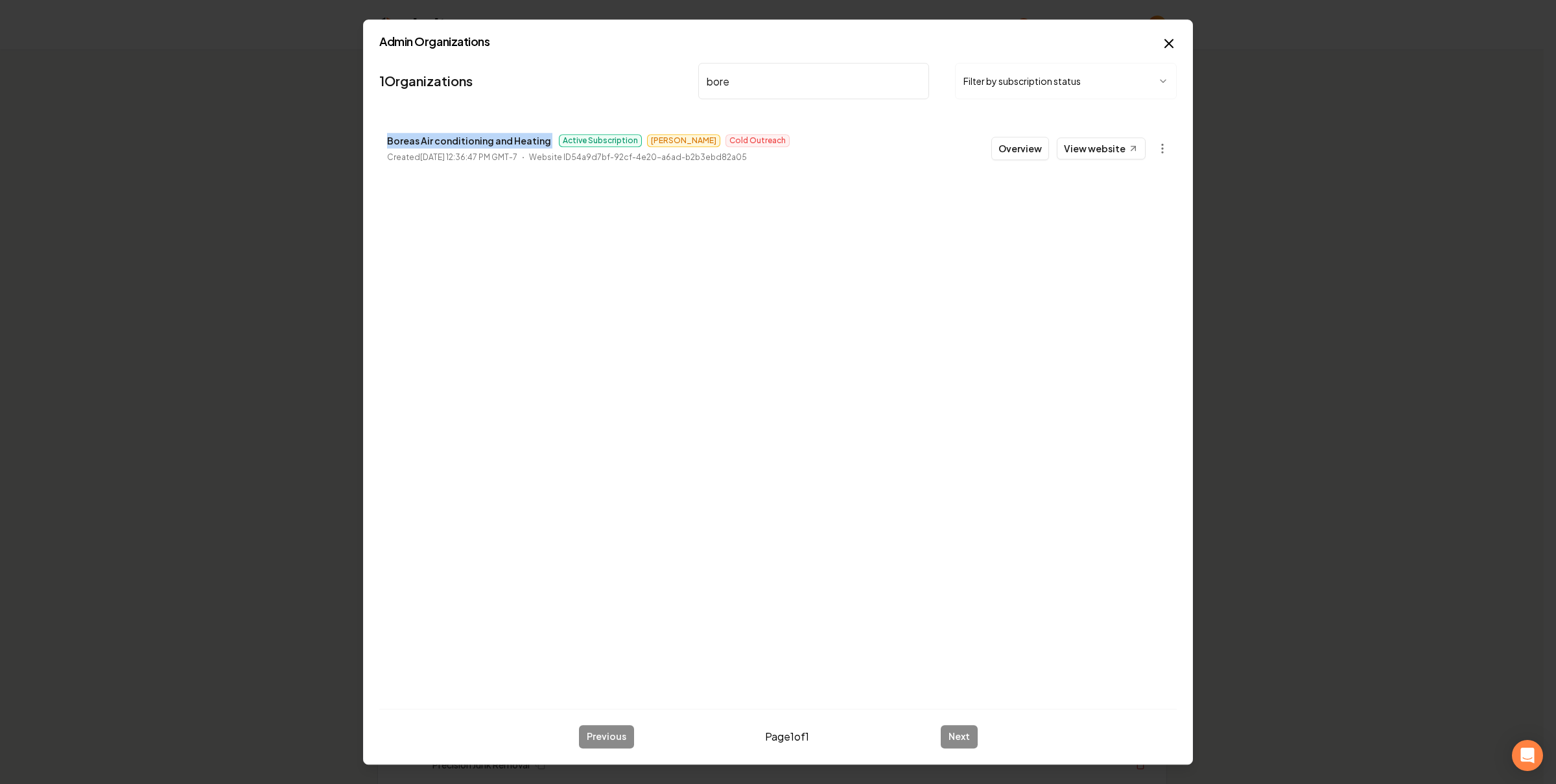
click at [397, 138] on p "Boreas Air conditioning and Heating" at bounding box center [469, 141] width 164 height 16
click at [413, 149] on div "Boreas Air conditioning and Heating Active Subscription Omar Cold Outreach Crea…" at bounding box center [588, 149] width 403 height 31
click at [419, 143] on p "Boreas Air conditioning and Heating" at bounding box center [469, 141] width 164 height 16
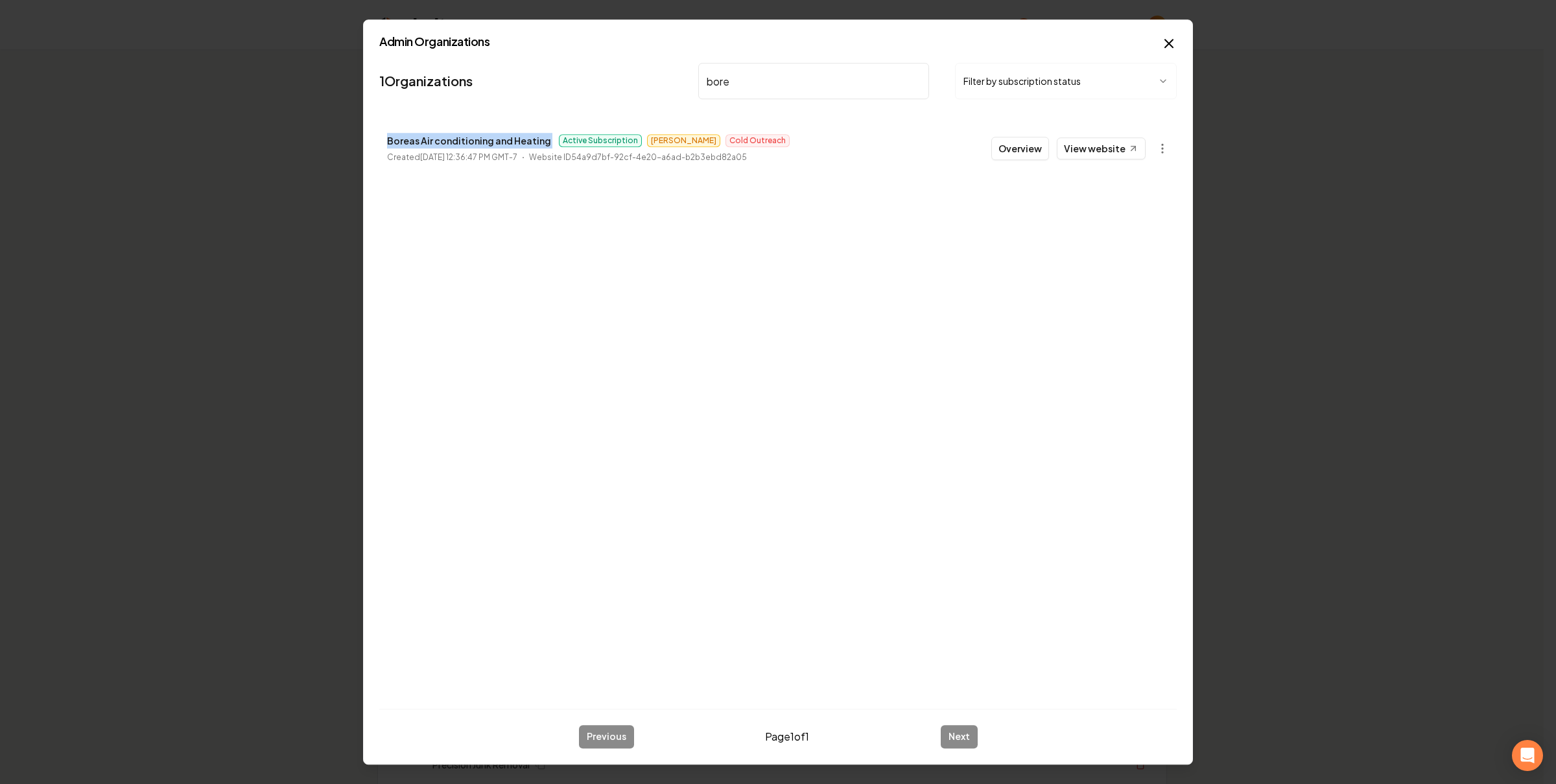
copy p "Boreas Air conditioning and Heating"
click at [1164, 143] on body "Organization Rebolt Site Builder 2624 companies Add New Business Logo Company N…" at bounding box center [772, 392] width 1544 height 784
click at [1140, 261] on link "View in Stripe" at bounding box center [1131, 261] width 82 height 21
copy p "Boreas Air conditioning and Heating"
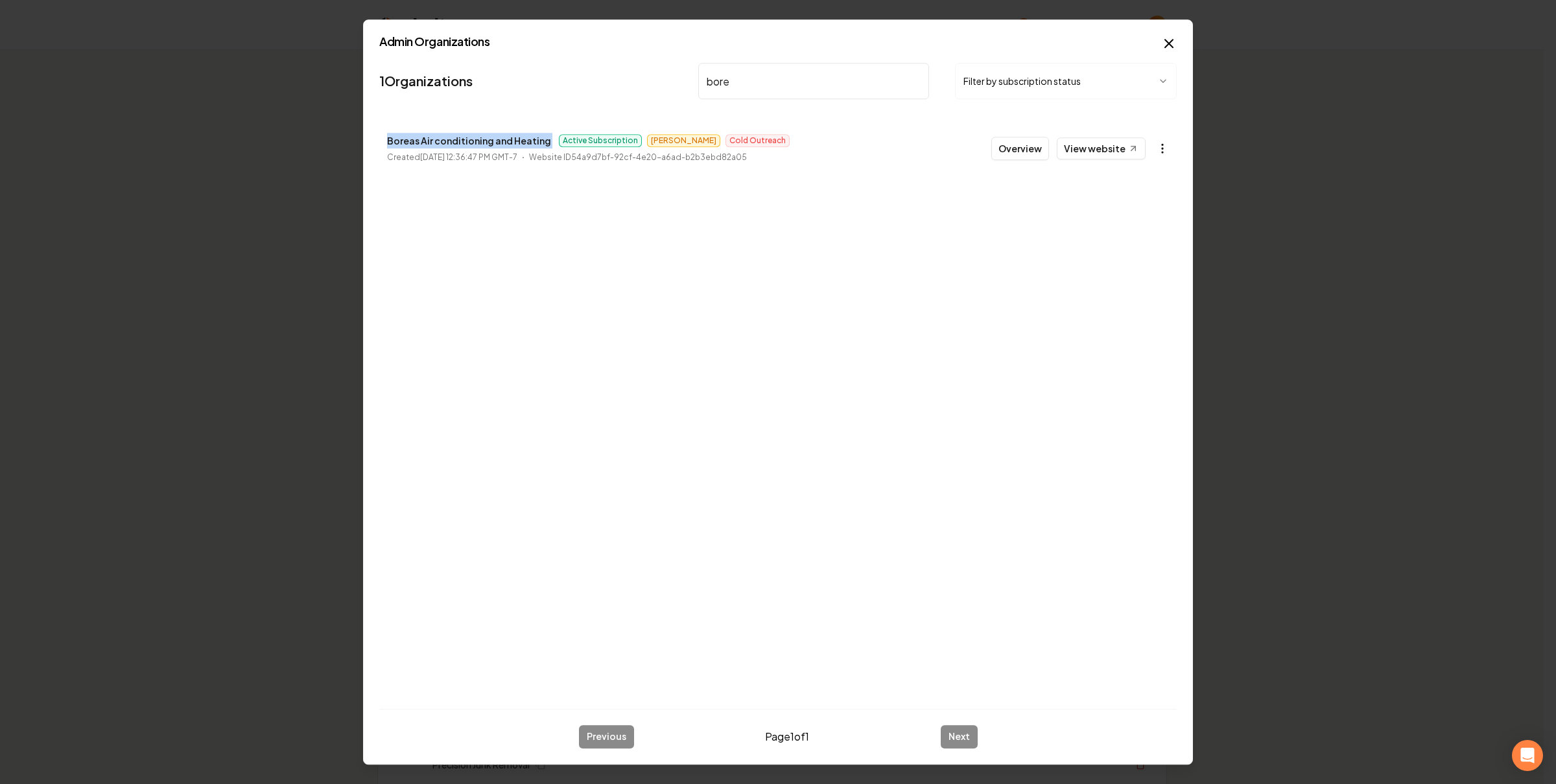
click at [1151, 143] on body "Organization Rebolt Site Builder 2624 companies Add New Business Logo Company N…" at bounding box center [772, 392] width 1544 height 784
click at [969, 305] on div at bounding box center [778, 392] width 1556 height 784
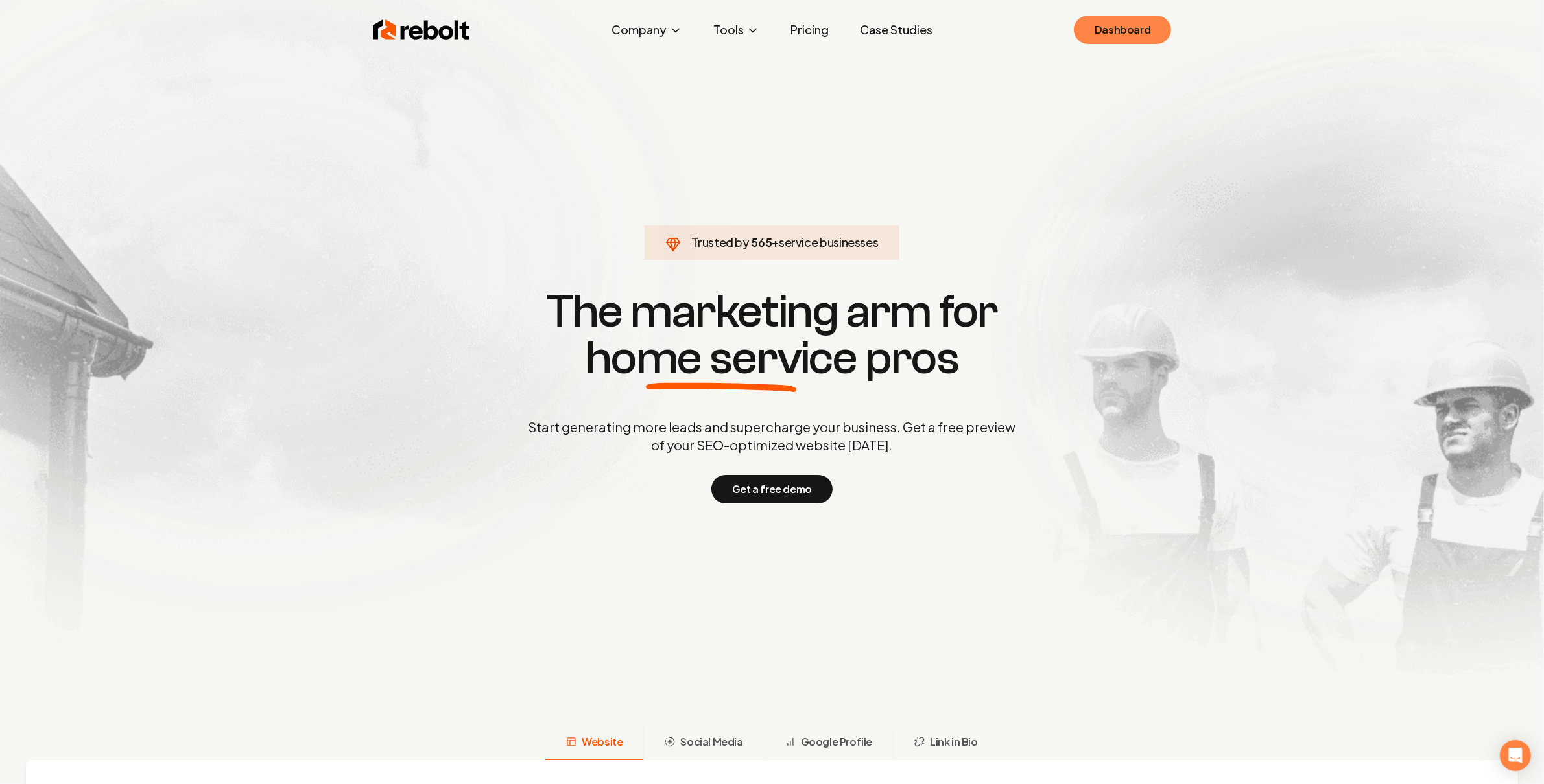
click at [1135, 38] on link "Dashboard" at bounding box center [1122, 30] width 97 height 28
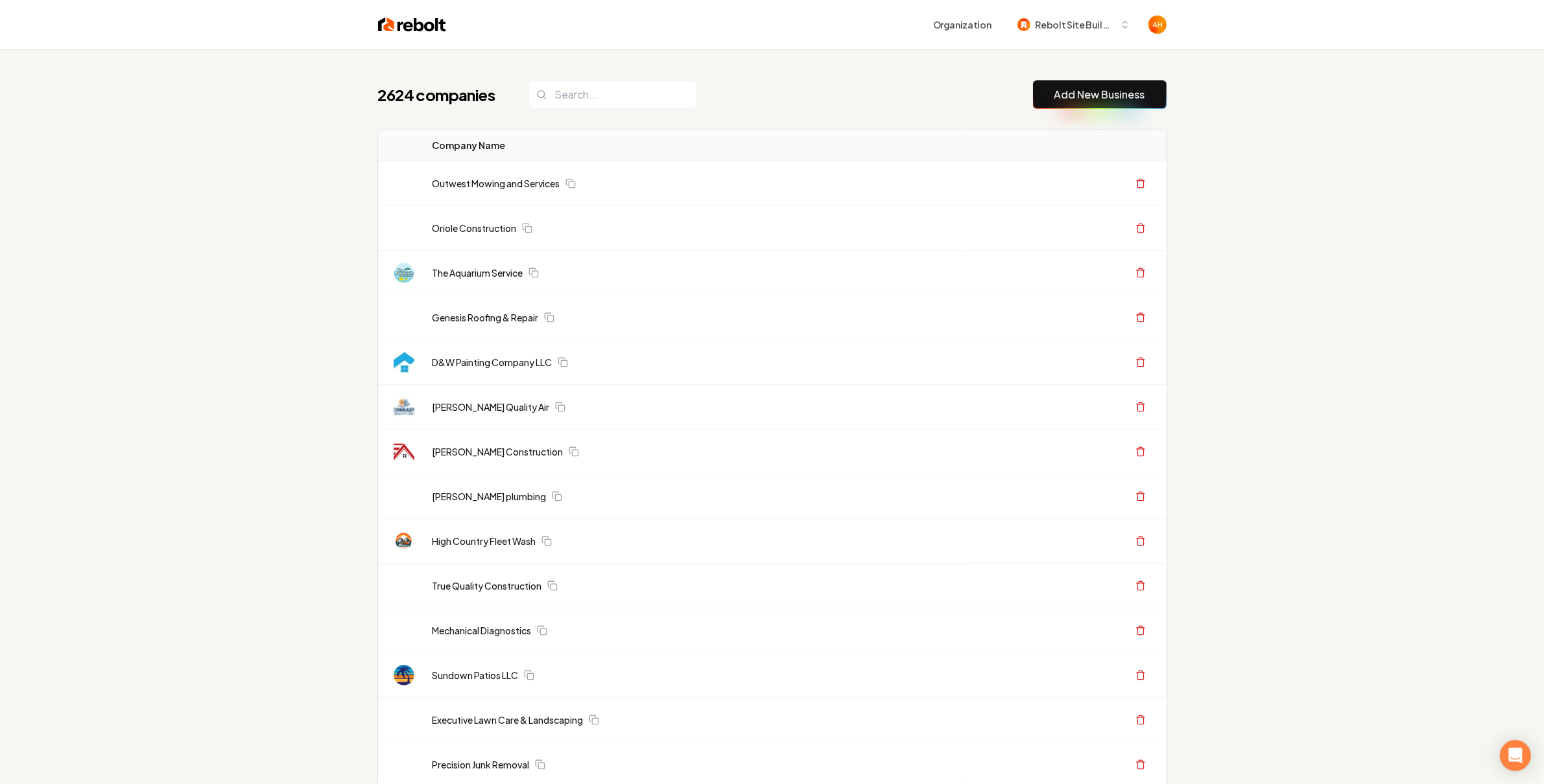
click at [745, 85] on div "2624 companies Add New Business" at bounding box center [772, 95] width 789 height 28
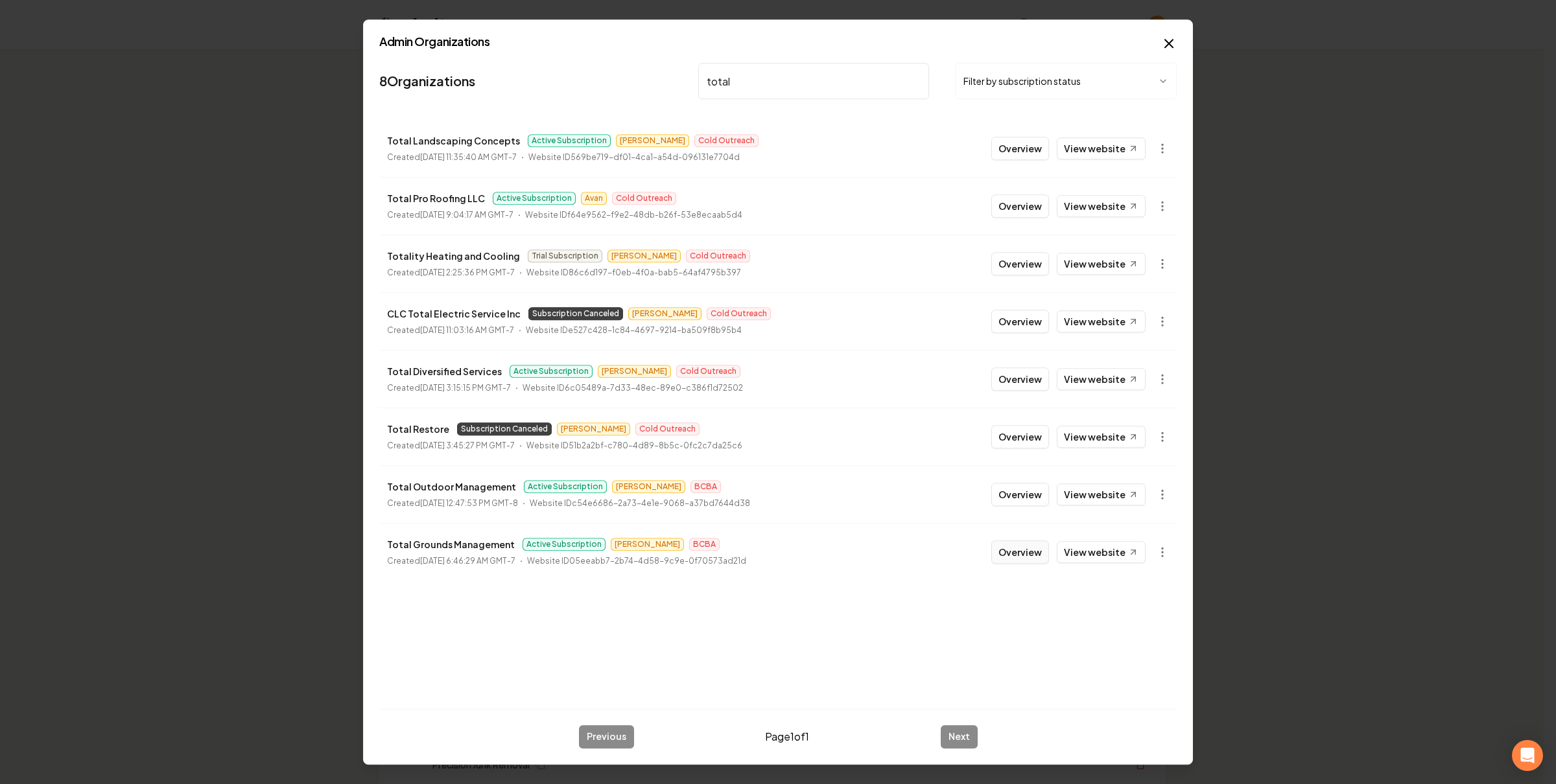
click at [1028, 562] on button "Overview" at bounding box center [1020, 552] width 58 height 23
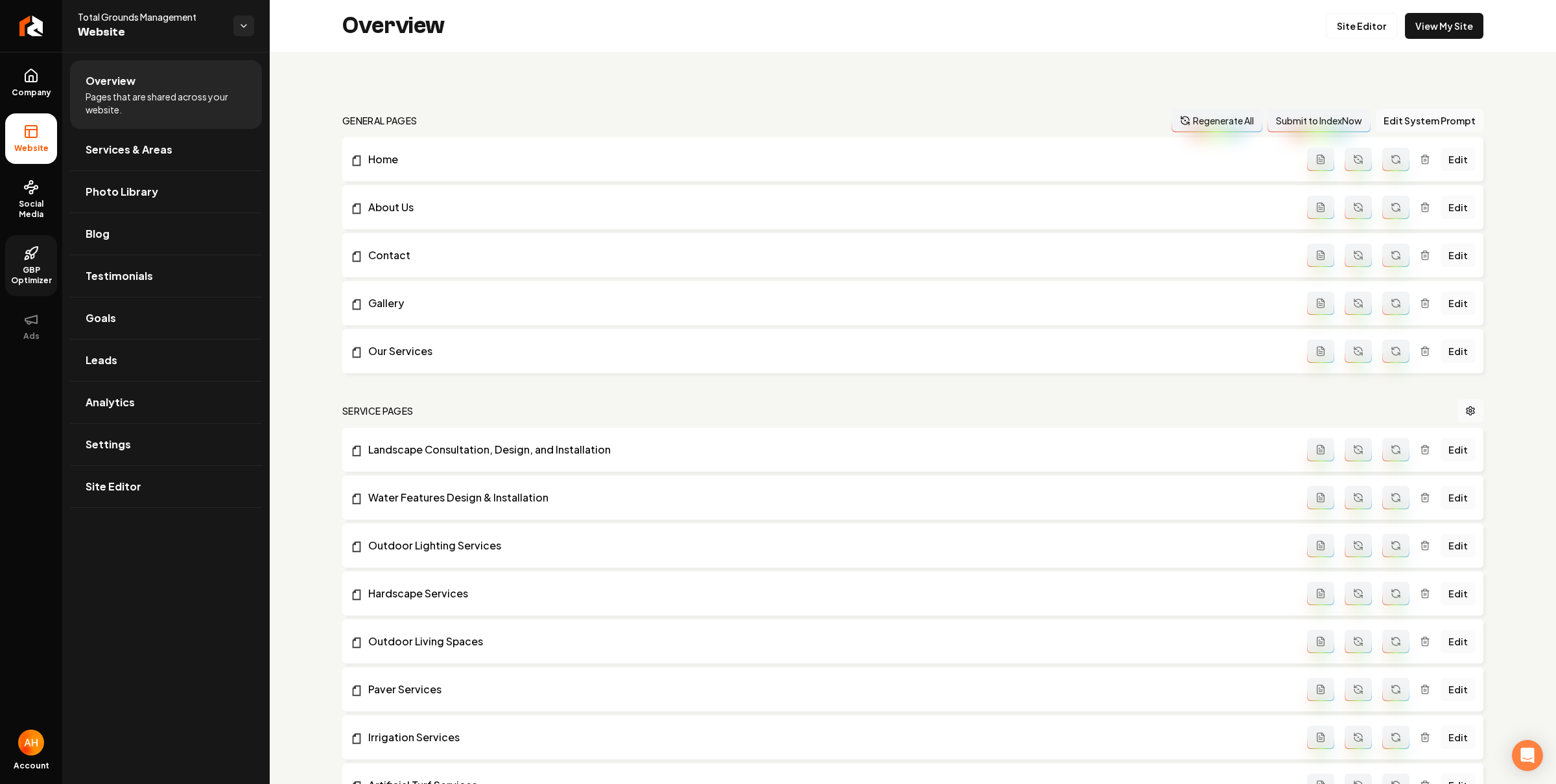
click at [26, 267] on span "GBP Optimizer" at bounding box center [31, 275] width 52 height 21
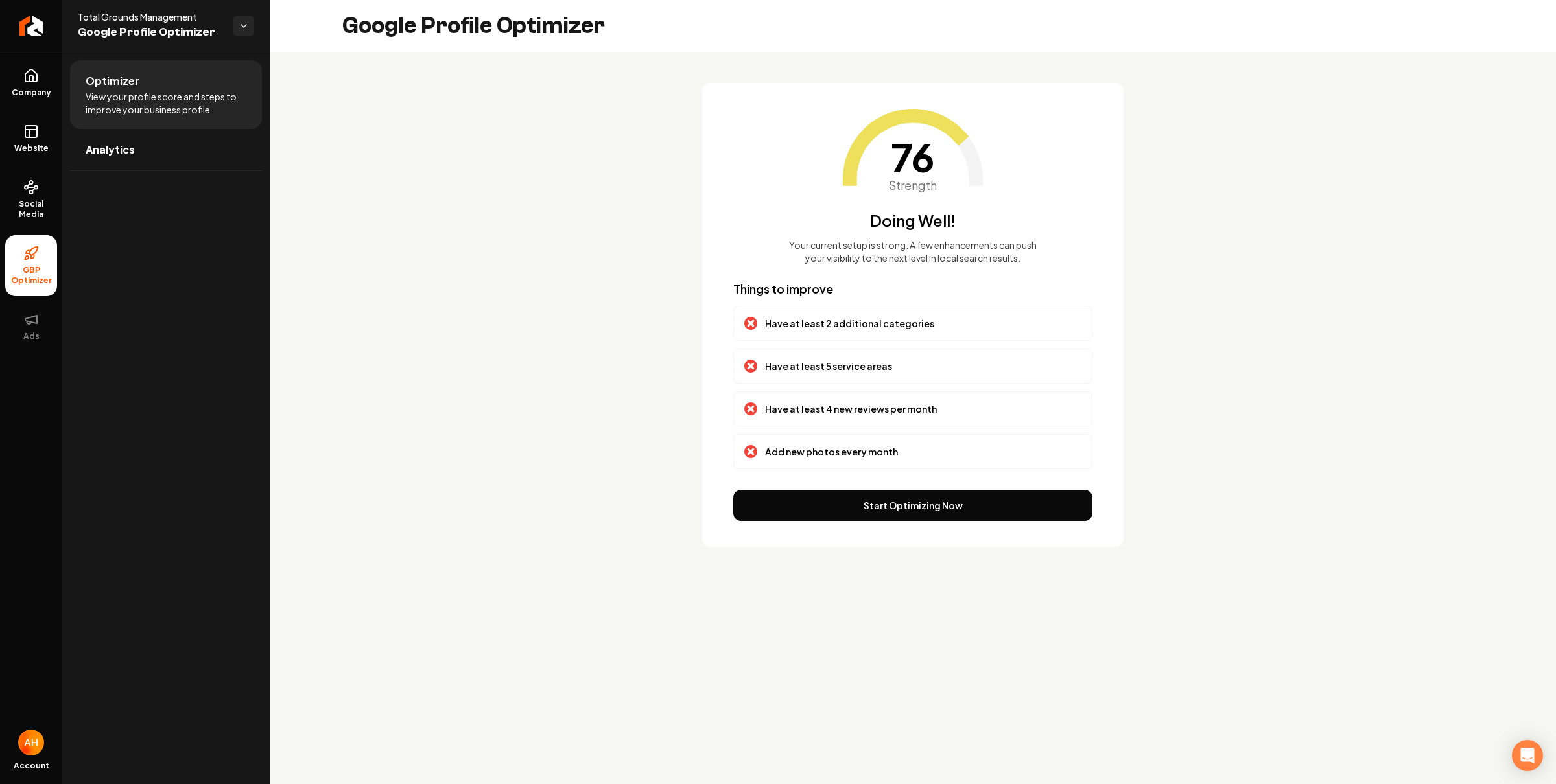
click at [31, 109] on ul "Company Website Social Media GBP Optimizer Ads" at bounding box center [31, 204] width 63 height 305
click at [41, 68] on link "Company" at bounding box center [31, 82] width 52 height 50
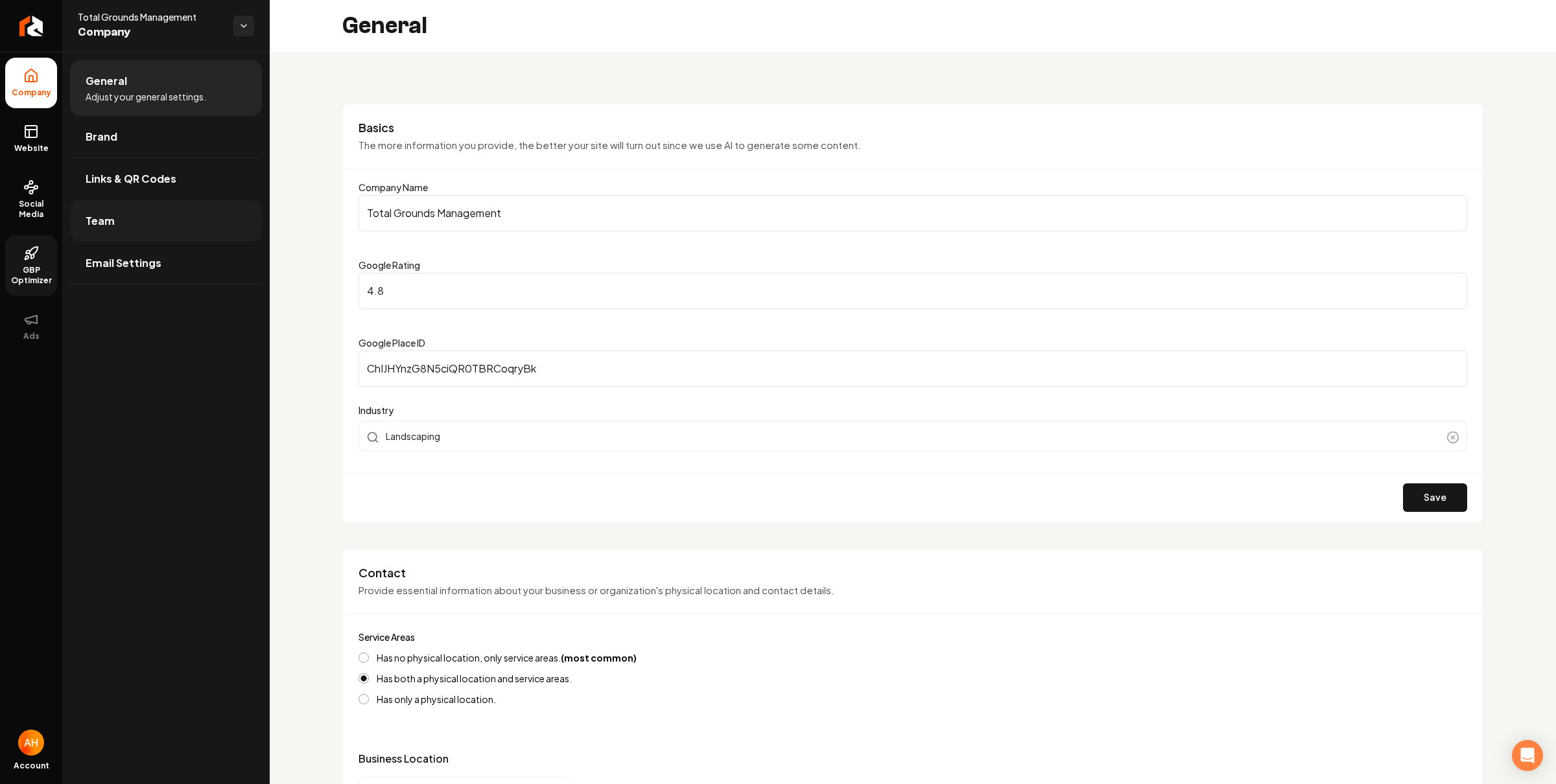
click at [122, 219] on link "Team" at bounding box center [166, 221] width 192 height 41
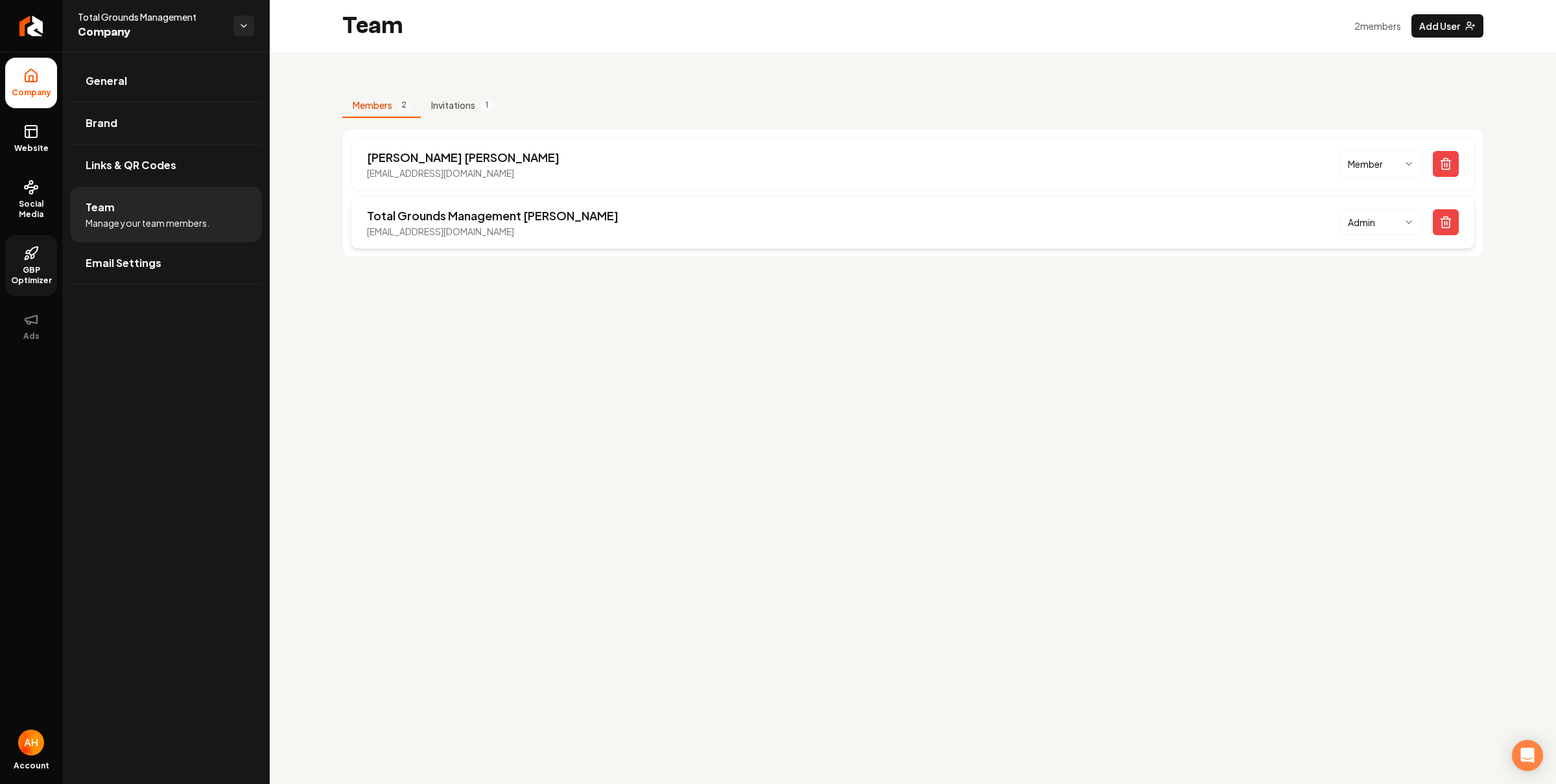
click at [447, 231] on p "totalgrounds1157@gmail.com" at bounding box center [493, 231] width 252 height 13
click at [449, 238] on p "totalgrounds1157@gmail.com" at bounding box center [493, 231] width 252 height 13
click at [449, 235] on p "totalgrounds1157@gmail.com" at bounding box center [493, 231] width 252 height 13
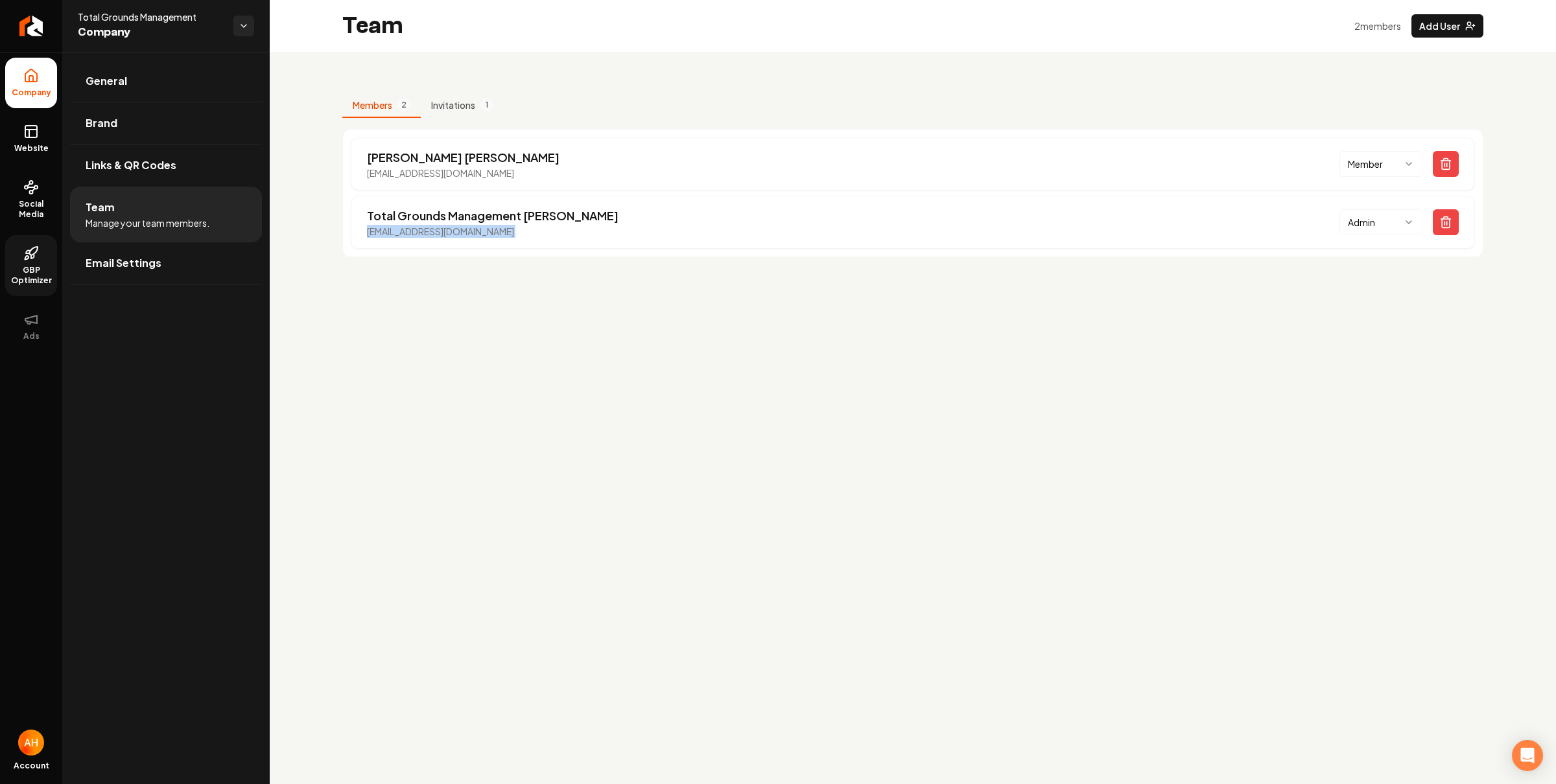
copy p "totalgrounds1157@gmail.com"
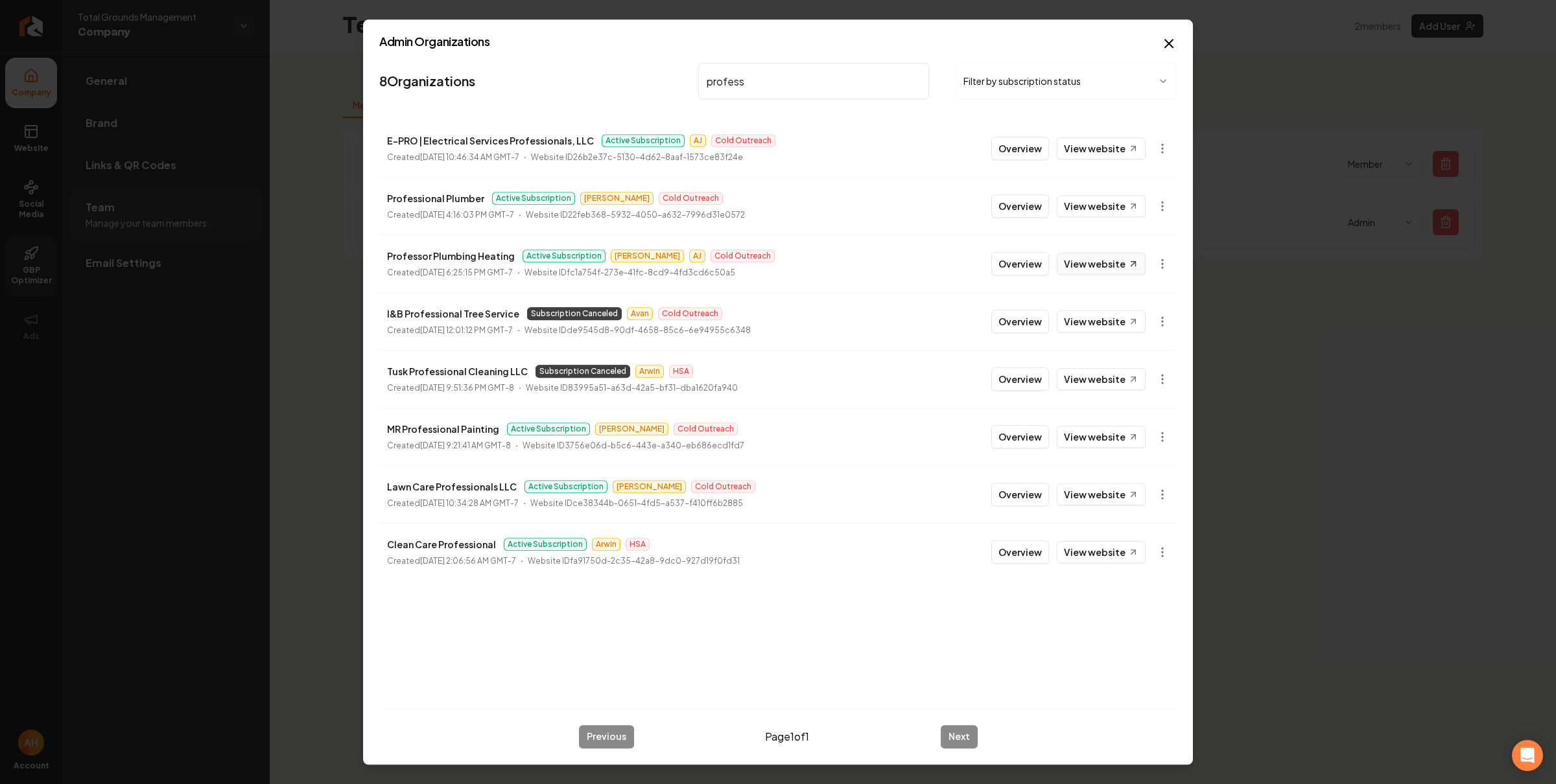
type input "profess"
click at [1091, 268] on link "View website" at bounding box center [1101, 264] width 89 height 22
click at [1169, 264] on body "Company Website Social Media GBP Optimizer Ads Account Total Grounds Management…" at bounding box center [778, 392] width 1556 height 784
click at [1131, 369] on link "View in Stripe" at bounding box center [1131, 377] width 82 height 21
click at [1028, 261] on button "Overview" at bounding box center [1020, 264] width 58 height 23
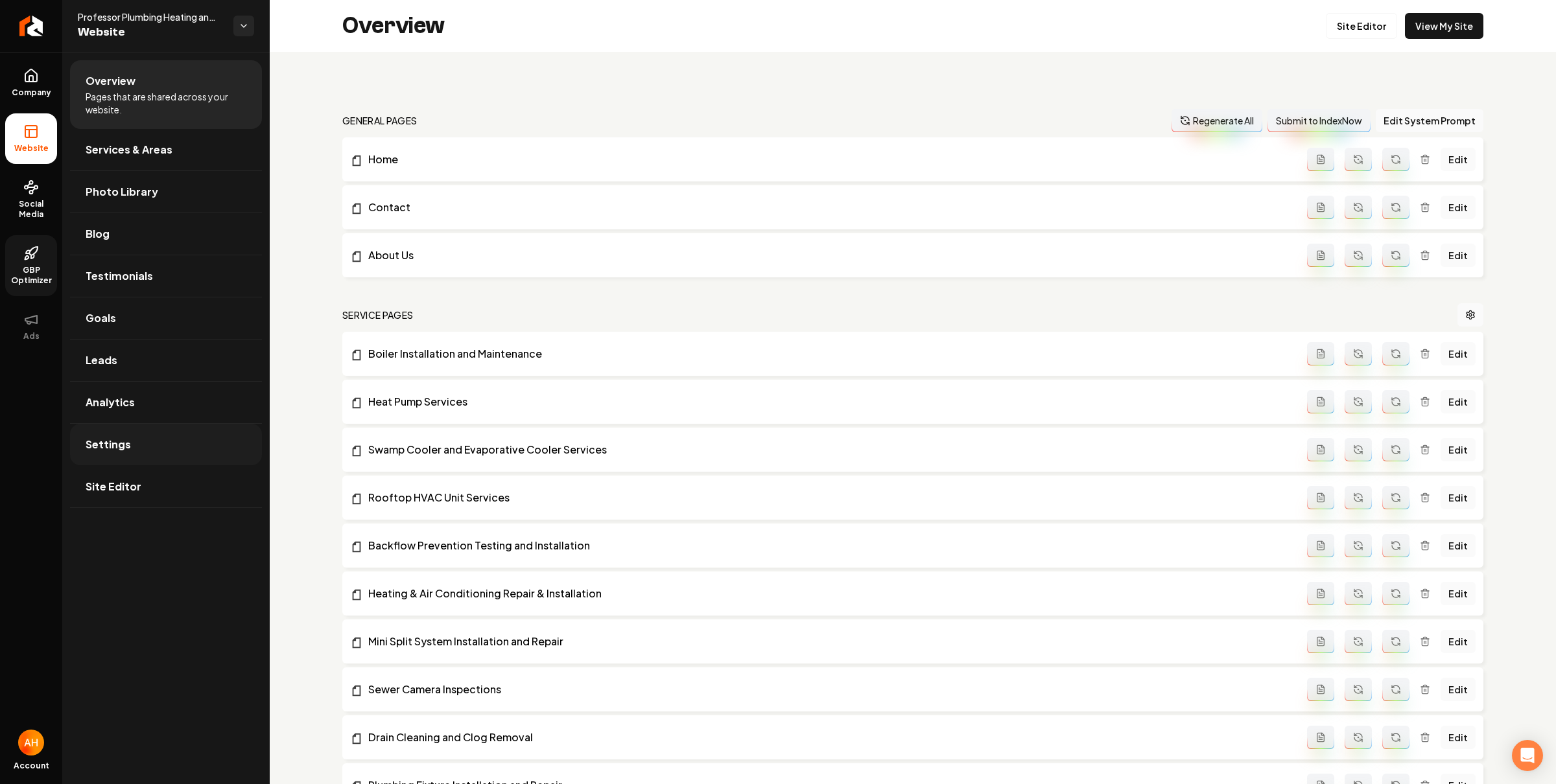
click at [195, 444] on link "Settings" at bounding box center [166, 444] width 192 height 41
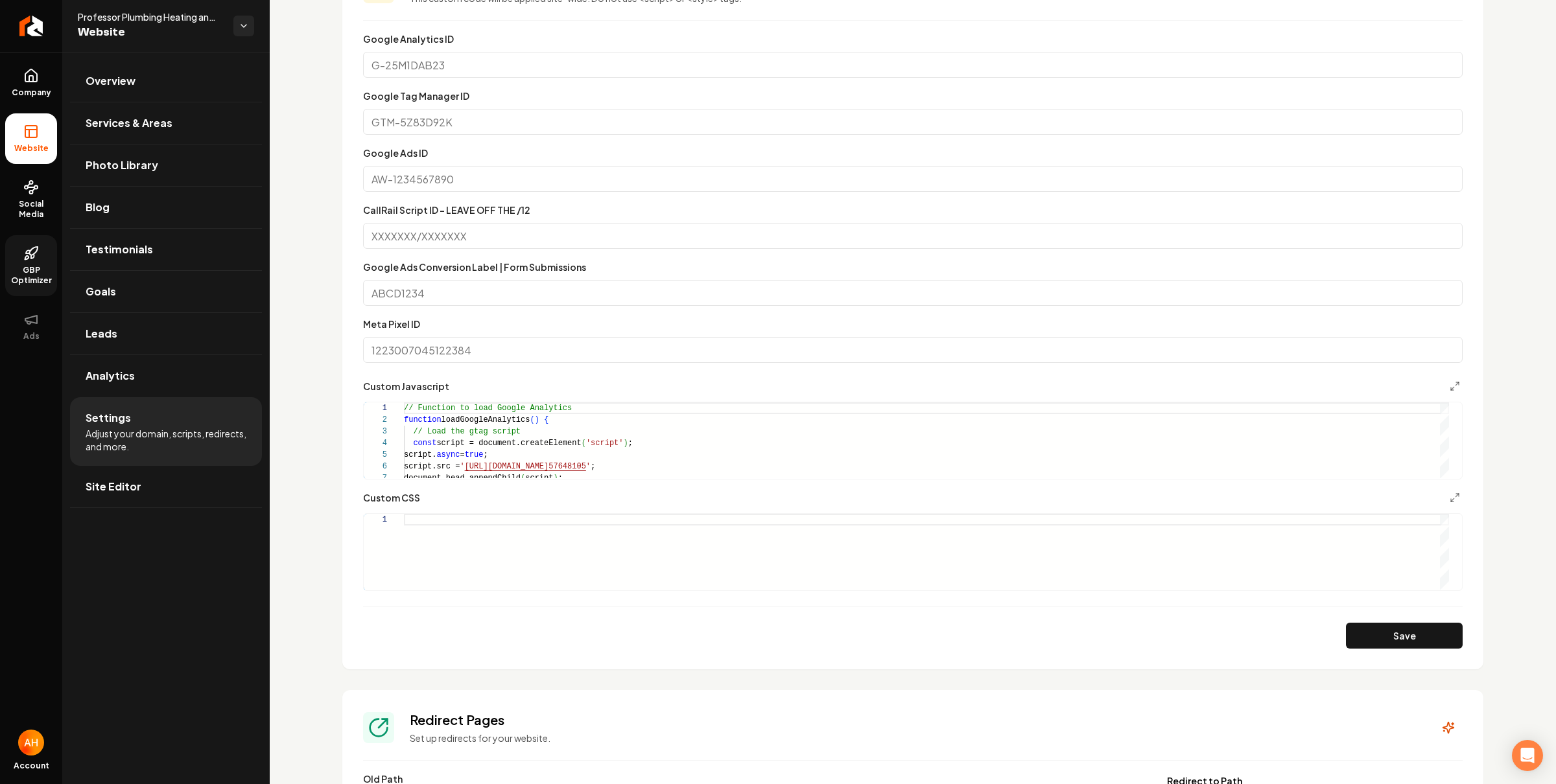
scroll to position [532, 0]
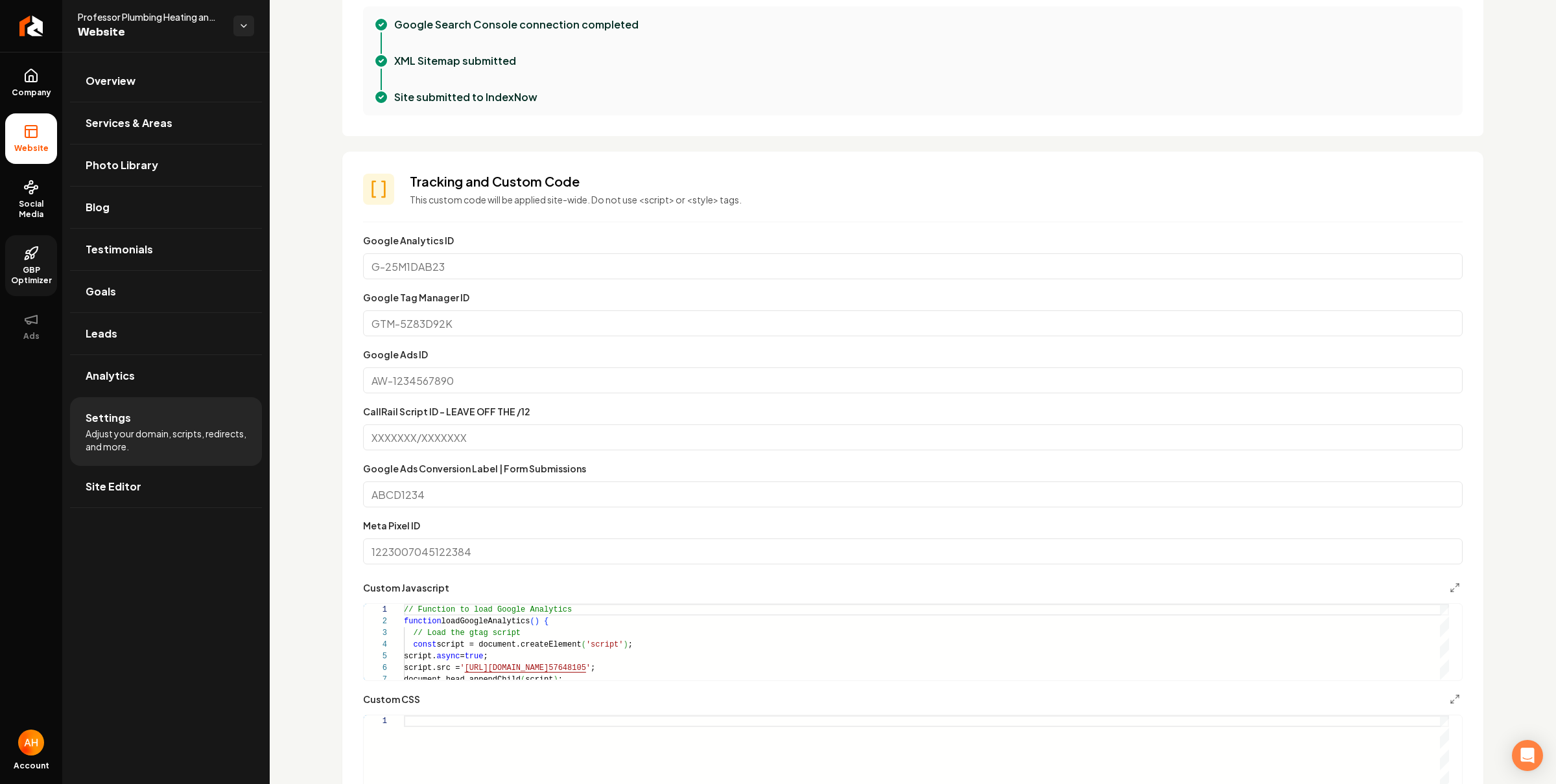
click at [499, 318] on input "Google Tag Manager ID" at bounding box center [913, 323] width 1099 height 26
paste input "AW-17157648105"
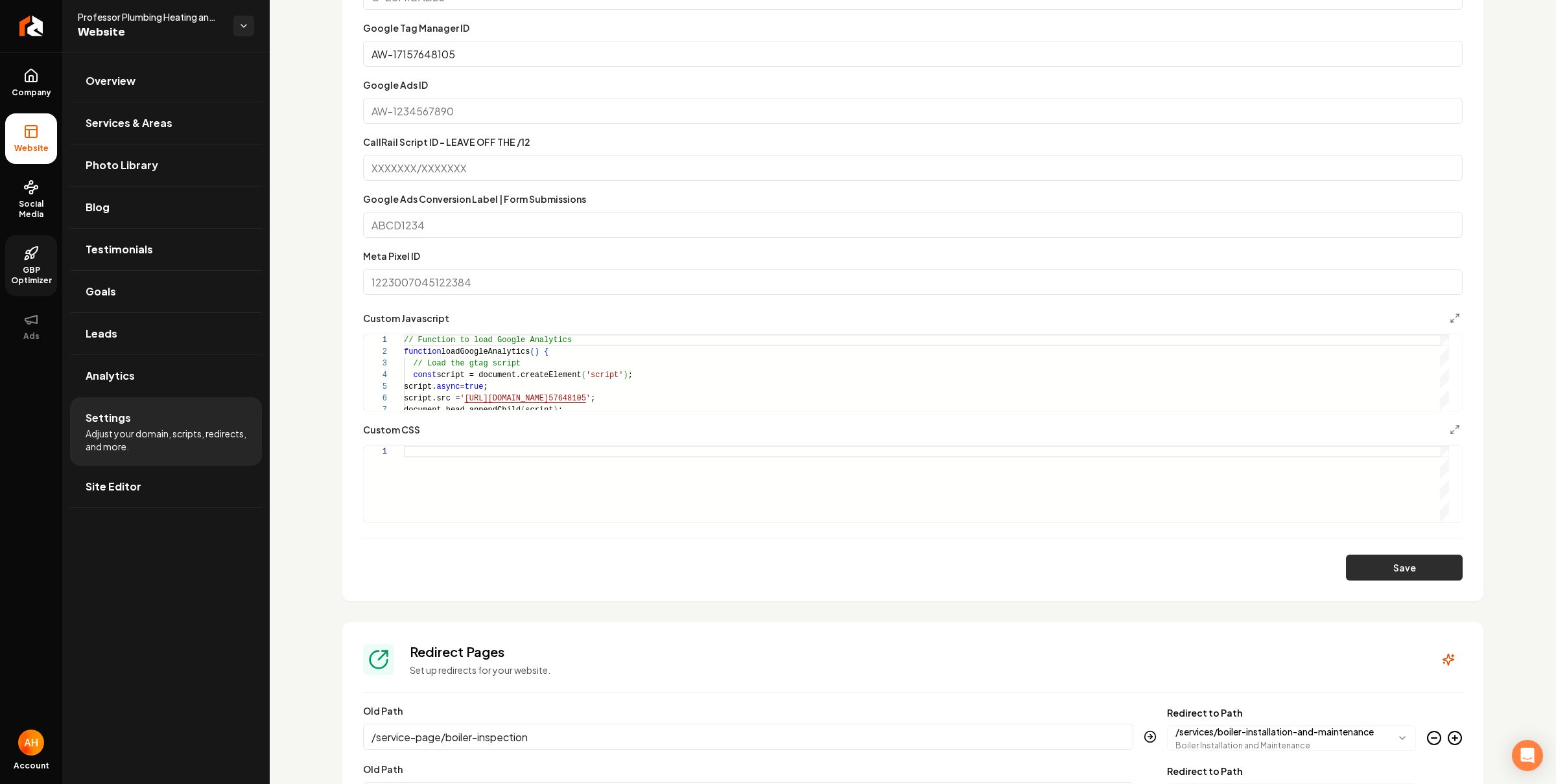
type input "AW-17157648105"
drag, startPoint x: 1376, startPoint y: 561, endPoint x: 1320, endPoint y: 541, distance: 59.5
click at [1376, 561] on button "Save" at bounding box center [1405, 567] width 117 height 26
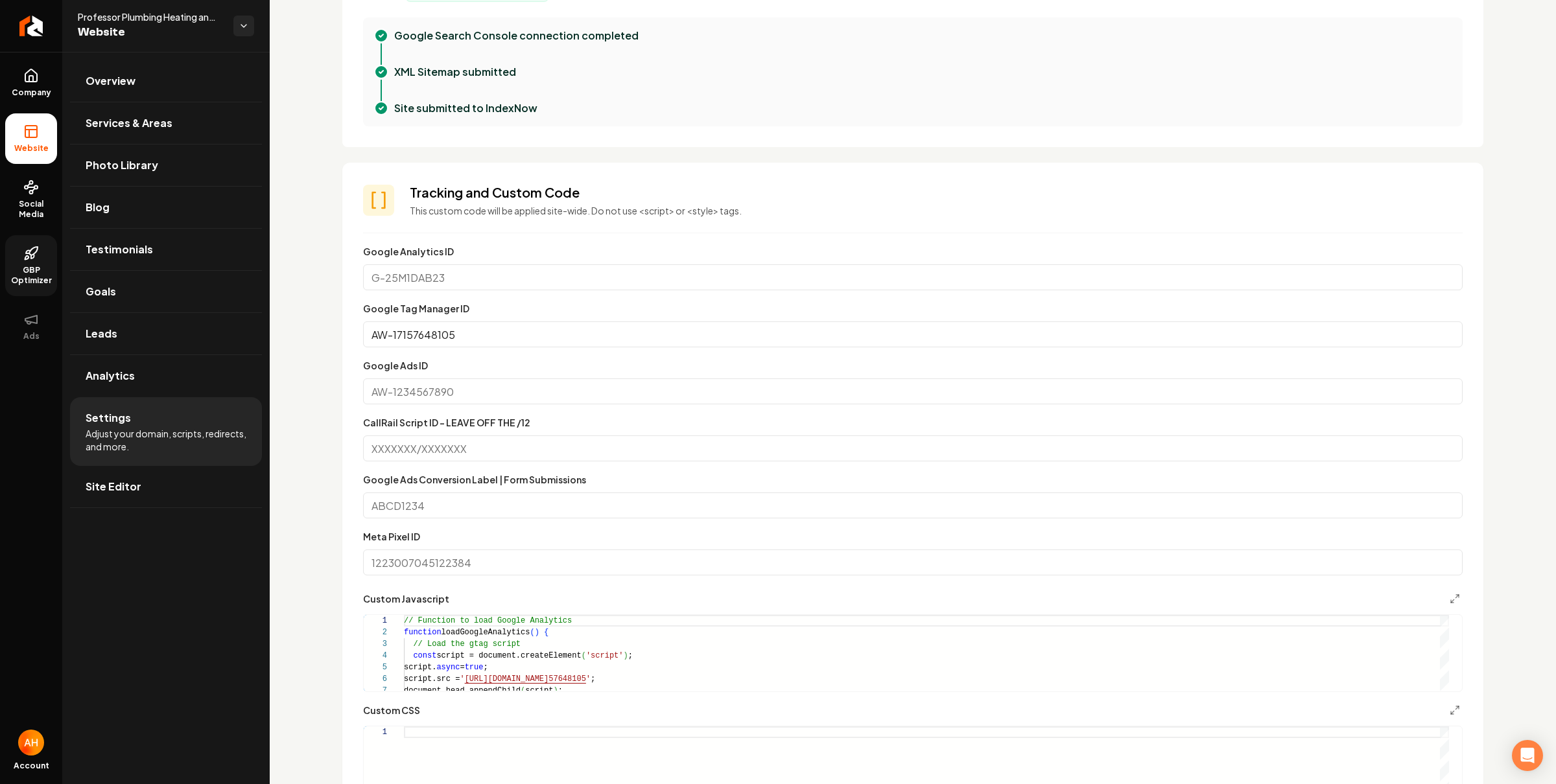
drag, startPoint x: 737, startPoint y: 28, endPoint x: 731, endPoint y: 32, distance: 7.2
click at [737, 28] on div "Google Search Console connection completed" at bounding box center [923, 36] width 1058 height 16
click at [544, 261] on div "Google Analytics ID" at bounding box center [913, 267] width 1099 height 47
click at [543, 267] on input "Google Analytics ID" at bounding box center [913, 277] width 1099 height 26
paste input "G-8T99BGTBVT"
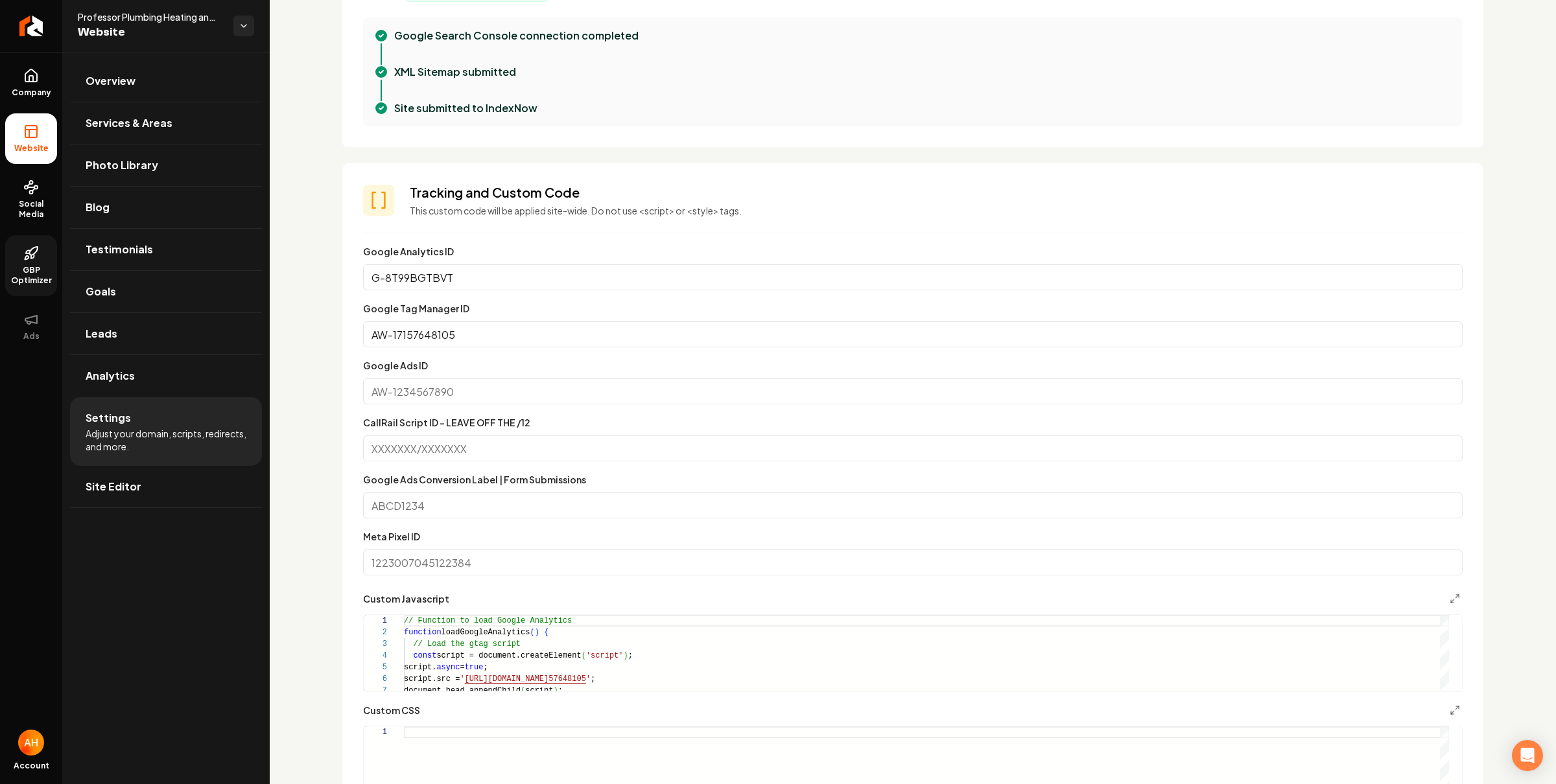
scroll to position [799, 0]
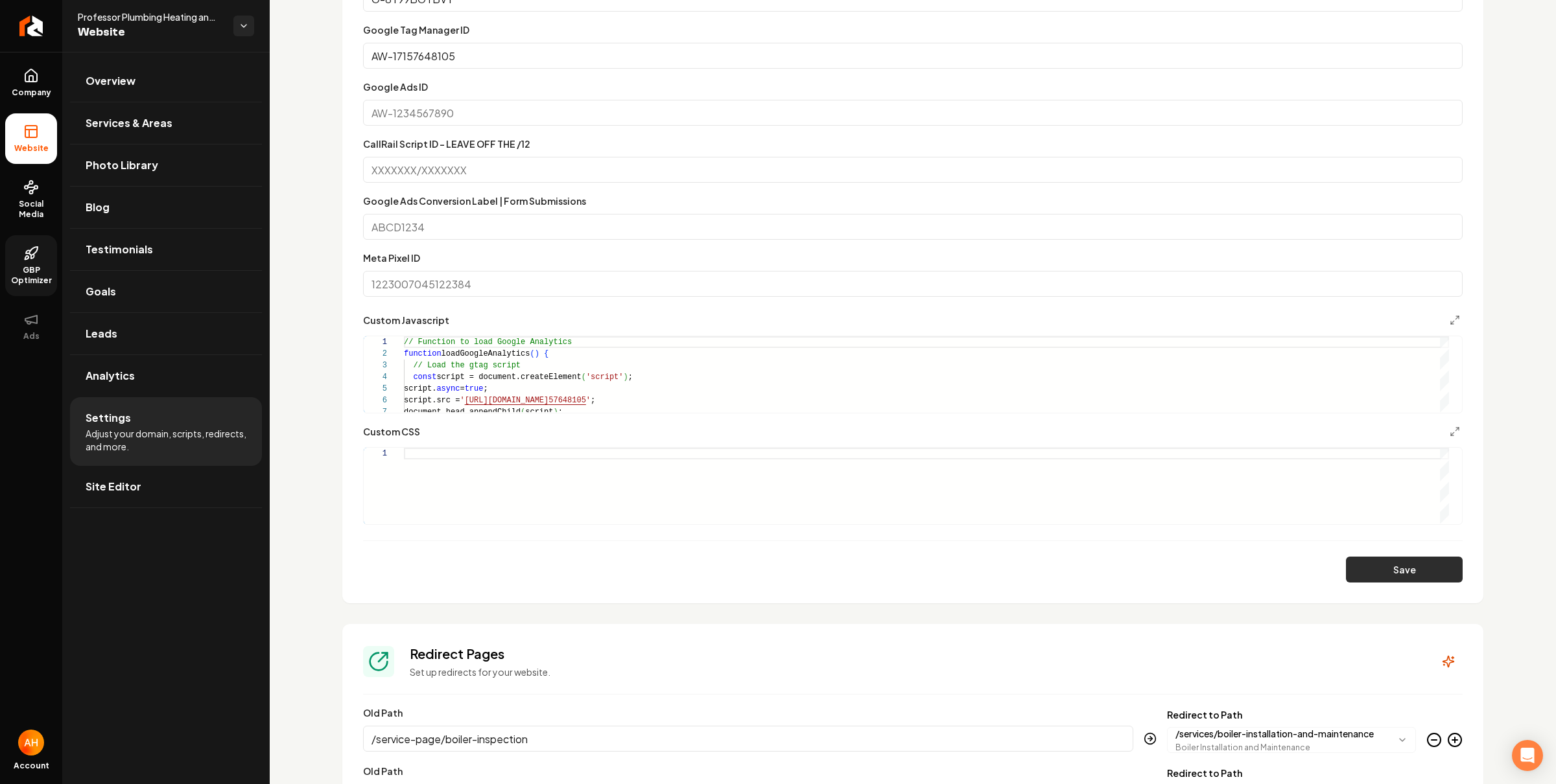
type input "G-8T99BGTBVT"
drag, startPoint x: 1421, startPoint y: 562, endPoint x: 508, endPoint y: 587, distance: 913.3
click at [1421, 562] on button "Save" at bounding box center [1405, 569] width 117 height 26
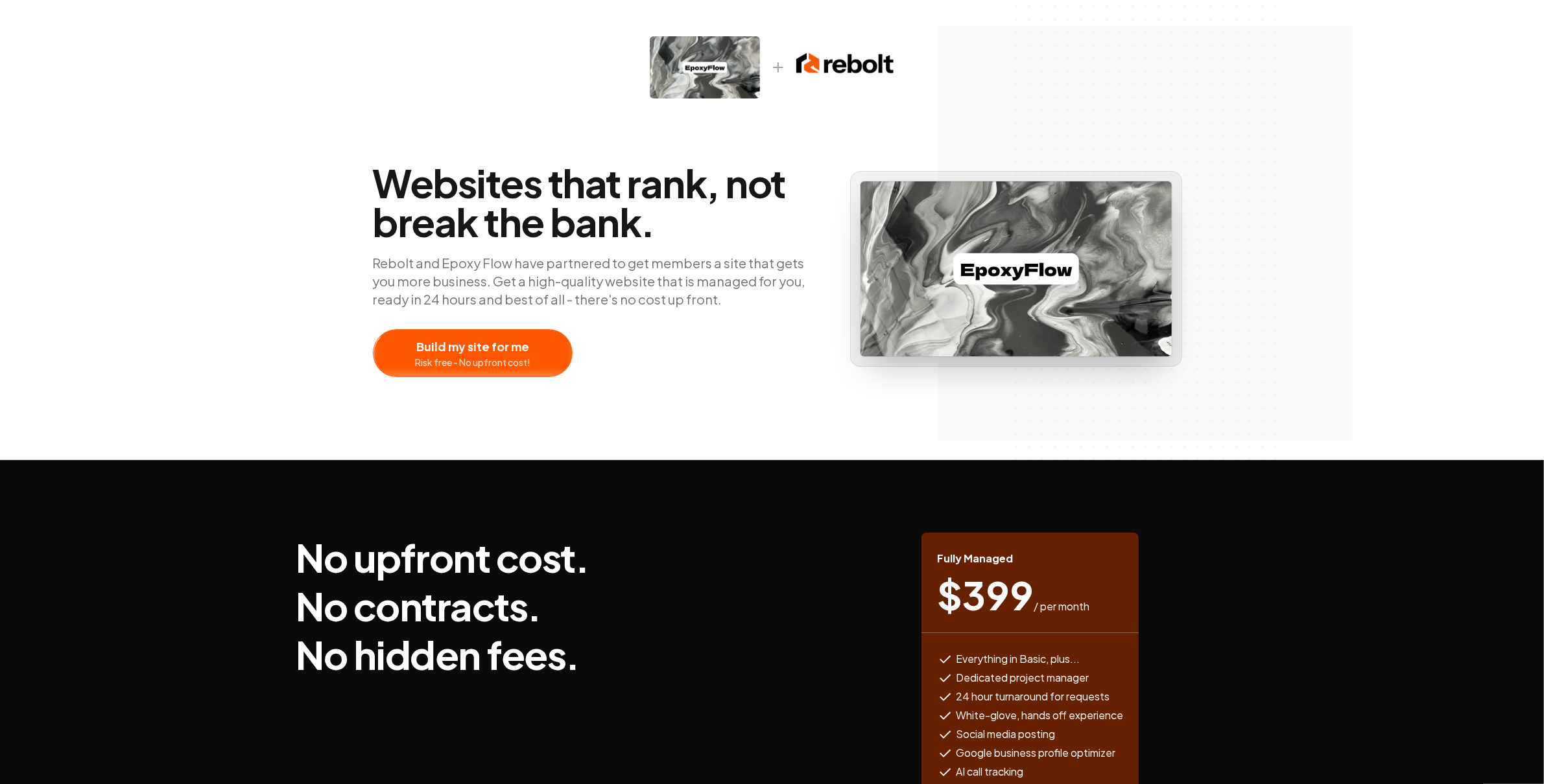
click at [509, 339] on div at bounding box center [472, 353] width 198 height 47
